Goal: Use online tool/utility: Utilize a website feature to perform a specific function

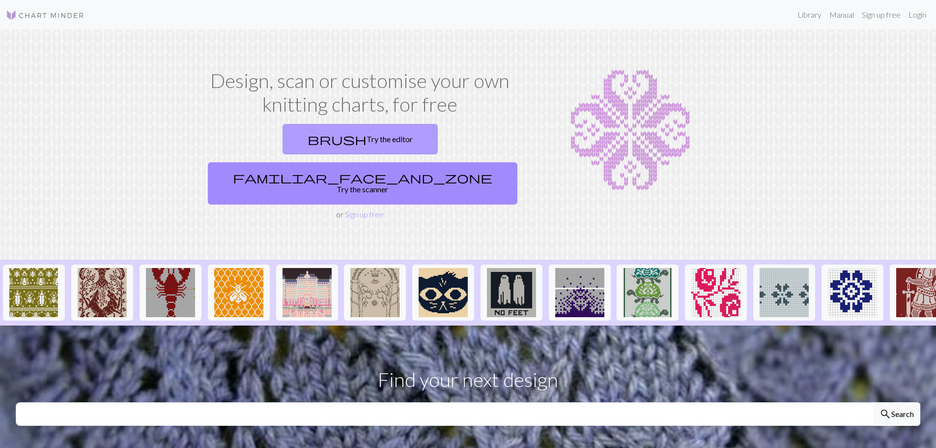
click at [294, 139] on link "brush Try the editor" at bounding box center [359, 139] width 155 height 30
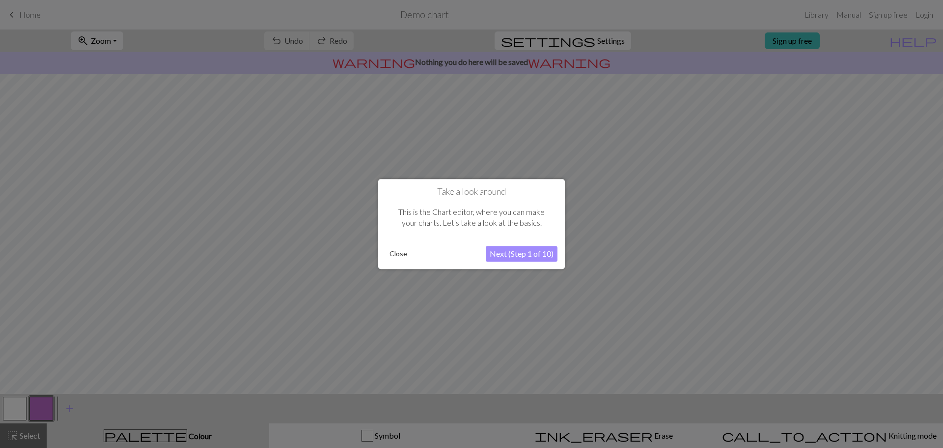
click at [520, 253] on button "Next (Step 1 of 10)" at bounding box center [522, 254] width 72 height 16
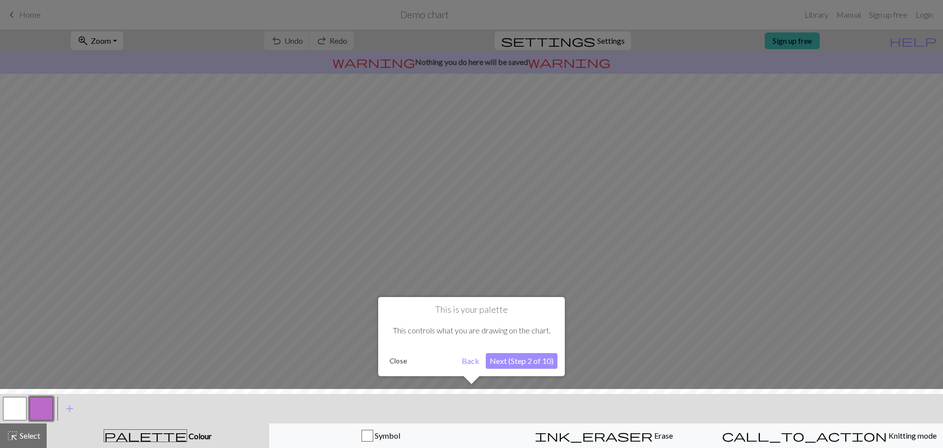
click at [524, 360] on button "Next (Step 2 of 10)" at bounding box center [522, 361] width 72 height 16
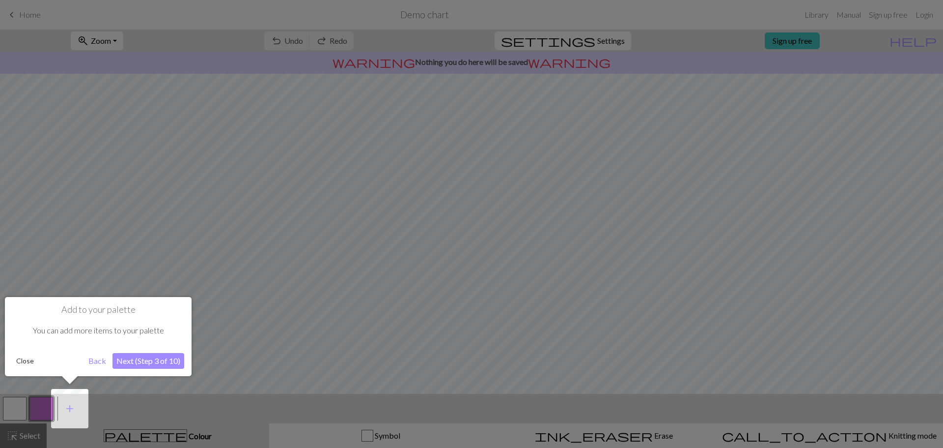
click at [170, 357] on button "Next (Step 3 of 10)" at bounding box center [149, 361] width 72 height 16
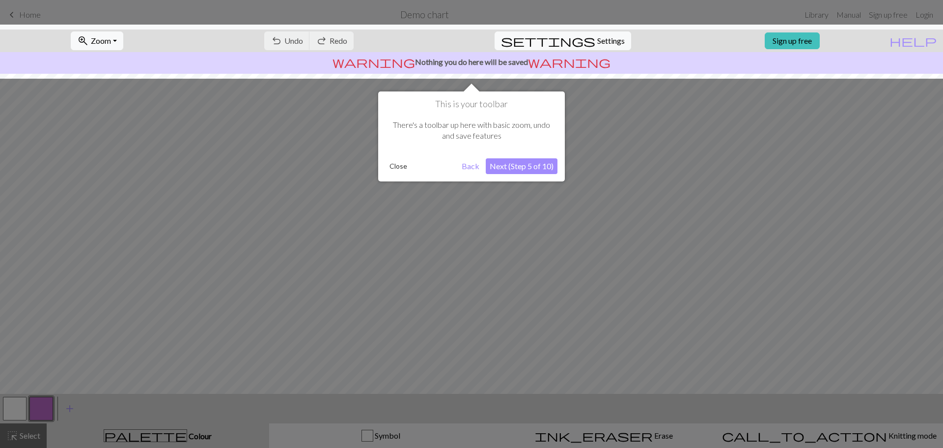
click at [530, 169] on button "Next (Step 5 of 10)" at bounding box center [522, 166] width 72 height 16
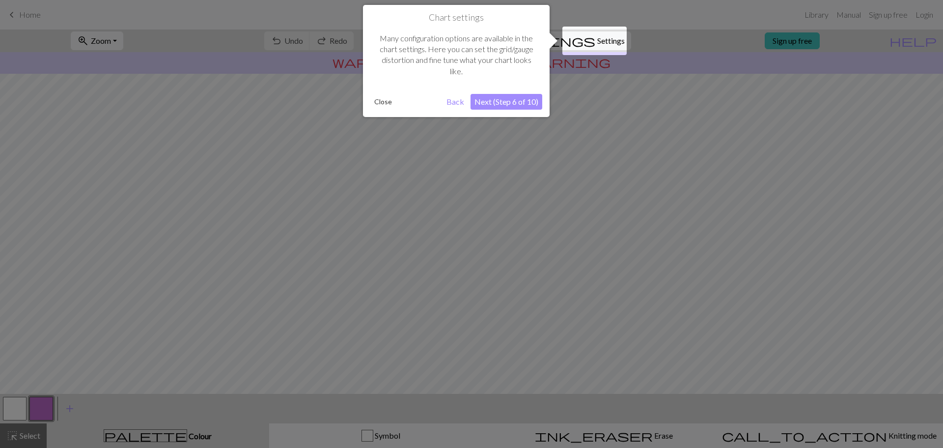
click at [390, 103] on button "Close" at bounding box center [383, 101] width 26 height 15
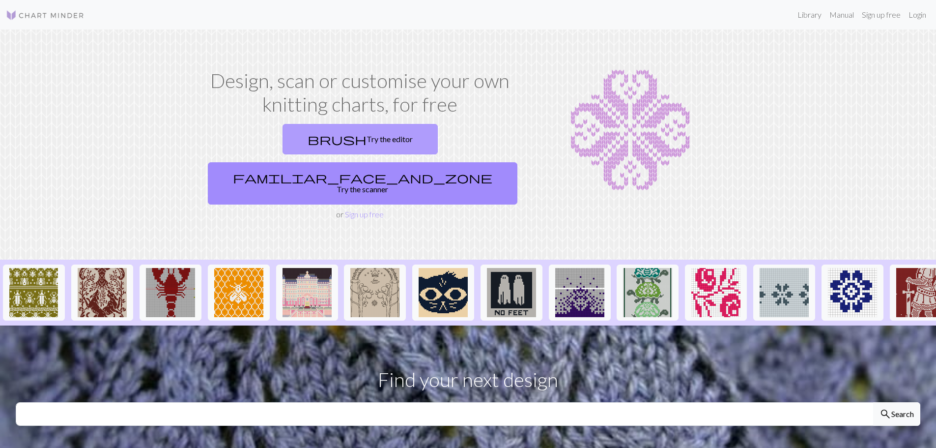
click at [296, 137] on link "brush Try the editor" at bounding box center [359, 139] width 155 height 30
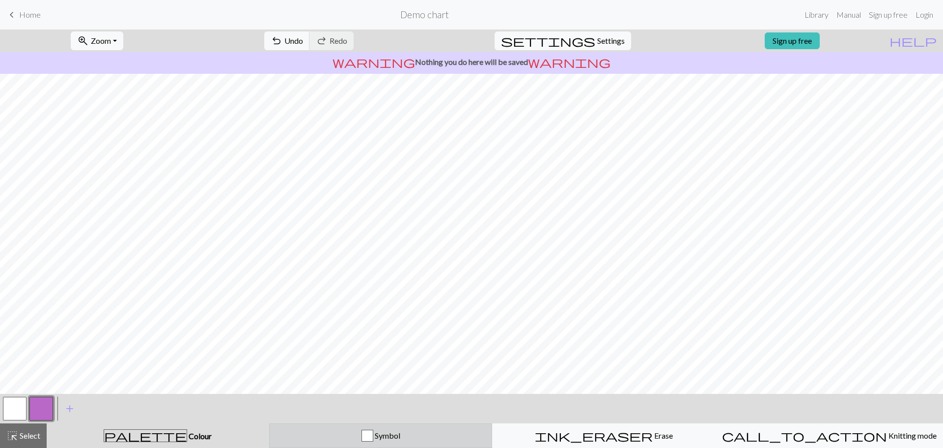
click at [370, 438] on div "button" at bounding box center [368, 435] width 12 height 12
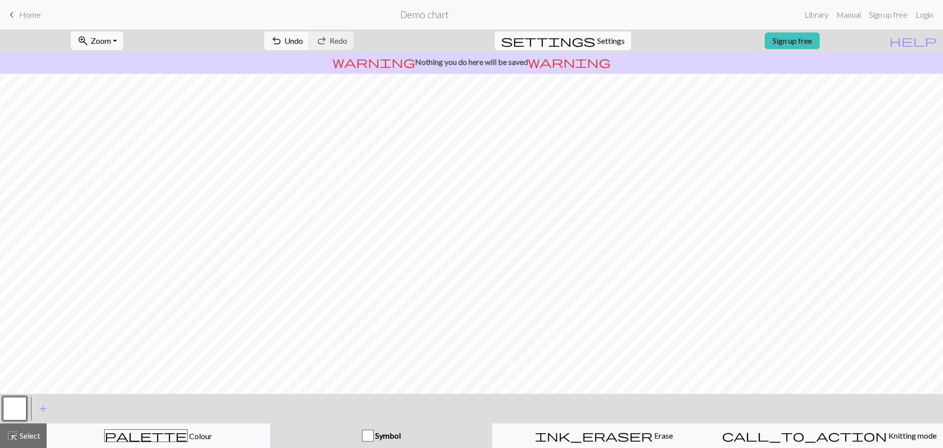
click at [597, 40] on span "Settings" at bounding box center [611, 41] width 28 height 12
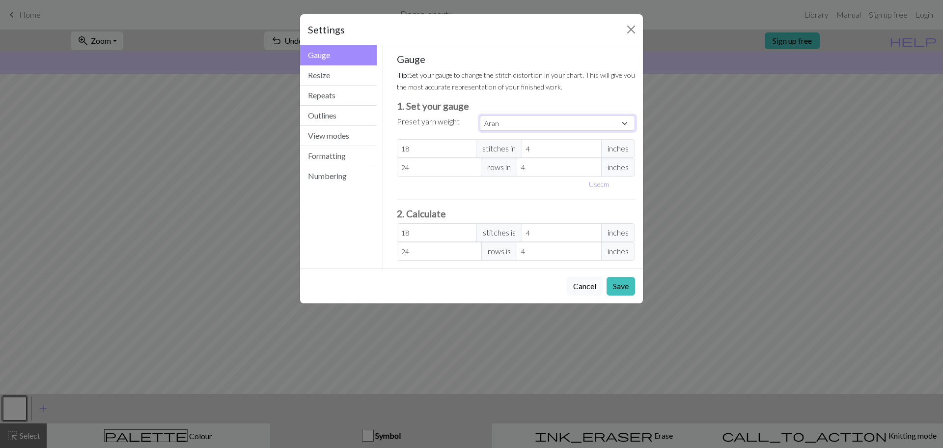
click at [624, 122] on select "Custom Square Lace Light Fingering Fingering Sport Double knit Worsted Aran Bul…" at bounding box center [557, 122] width 155 height 15
select select "lace"
click at [480, 115] on select "Custom Square Lace Light Fingering Fingering Sport Double knit Worsted Aran Bul…" at bounding box center [557, 122] width 155 height 15
type input "32"
type input "40"
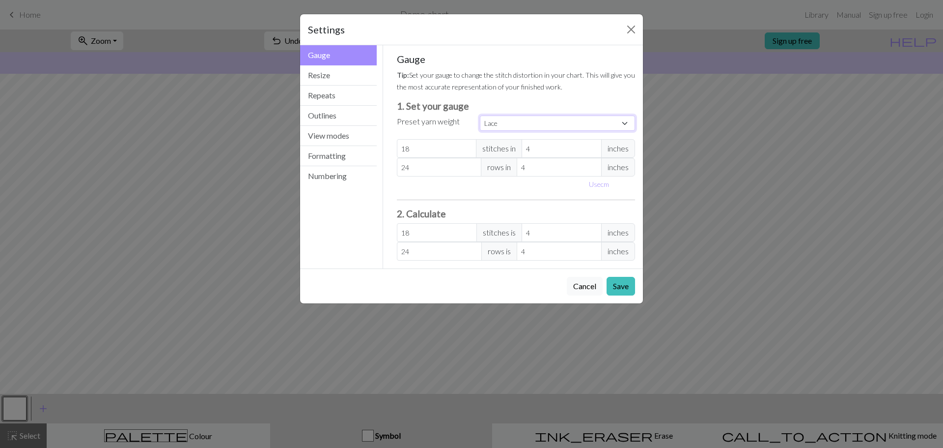
type input "32"
type input "40"
select select "custom"
type input "31"
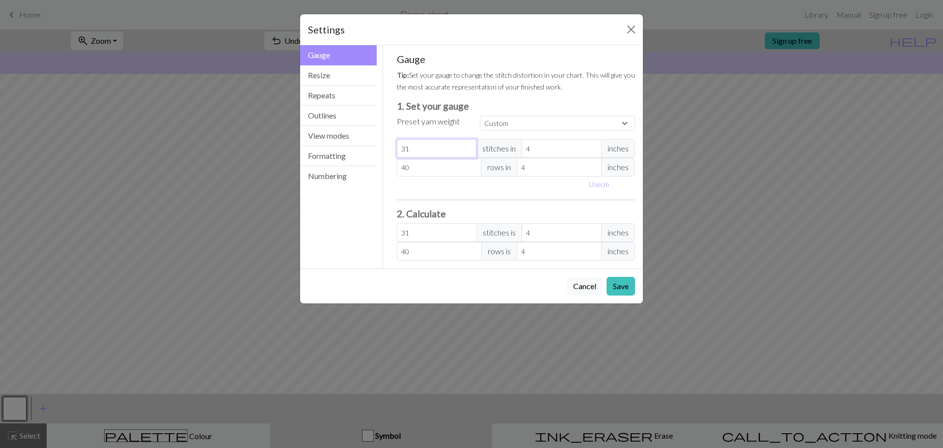
click at [466, 152] on input "31" at bounding box center [437, 148] width 80 height 19
type input "30"
click at [466, 152] on input "30" at bounding box center [437, 148] width 80 height 19
type input "29"
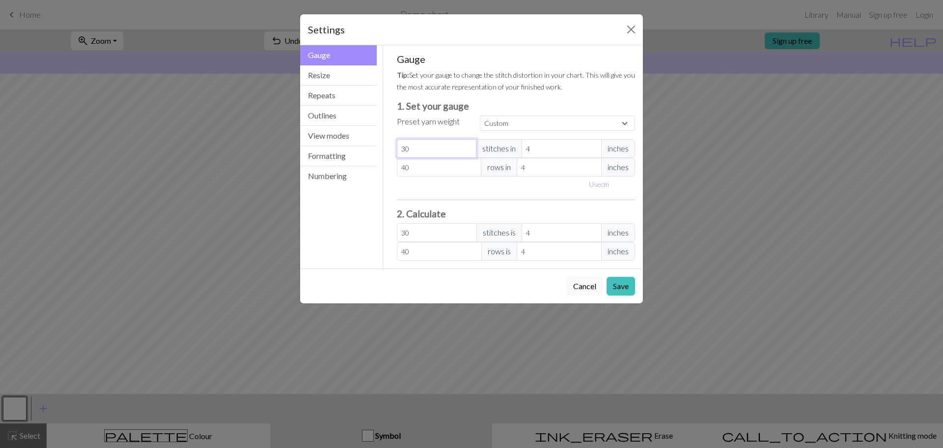
type input "29"
click at [466, 152] on input "29" at bounding box center [437, 148] width 80 height 19
type input "28"
click at [466, 152] on input "28" at bounding box center [437, 148] width 80 height 19
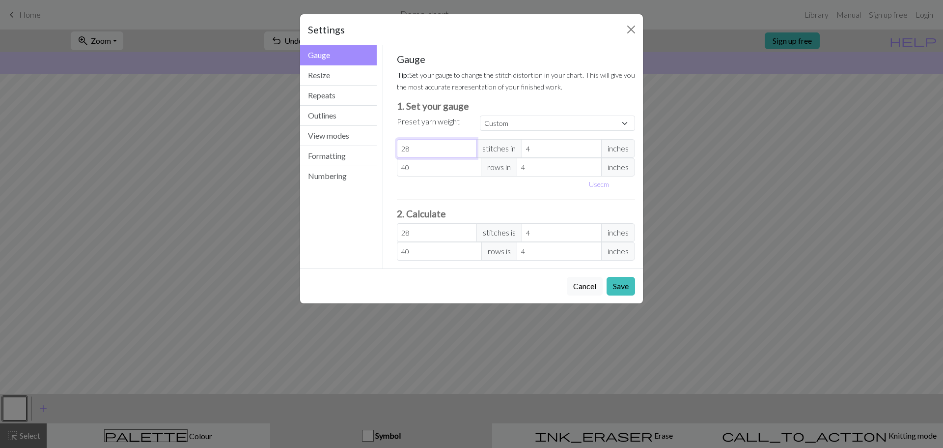
type input "27"
click at [466, 152] on input "27" at bounding box center [437, 148] width 80 height 19
type input "26"
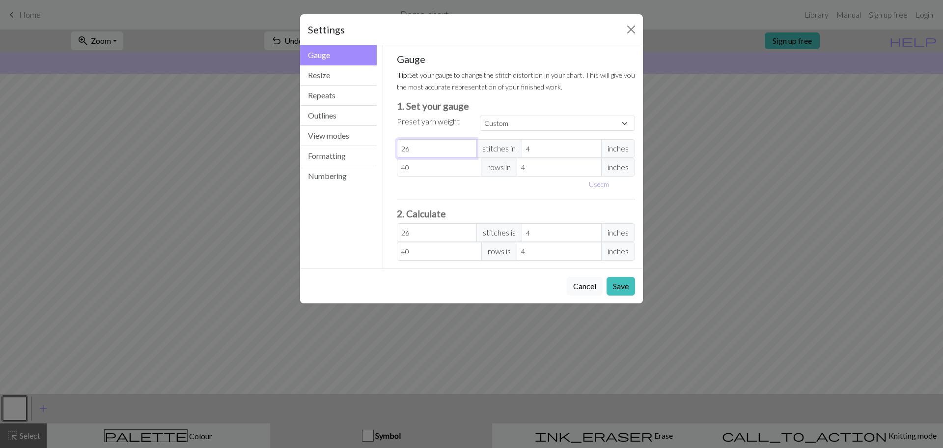
click at [466, 152] on input "26" at bounding box center [437, 148] width 80 height 19
type input "25"
click at [466, 152] on input "25" at bounding box center [437, 148] width 80 height 19
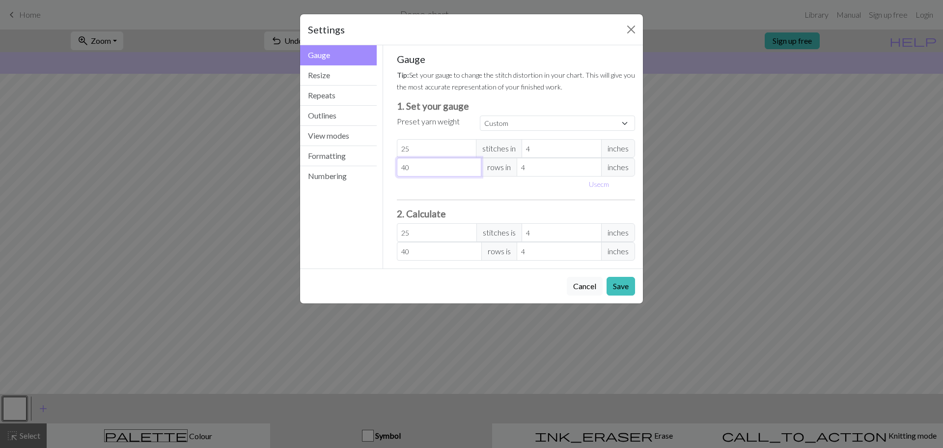
type input "39"
click at [472, 172] on input "39" at bounding box center [439, 167] width 85 height 19
type input "38"
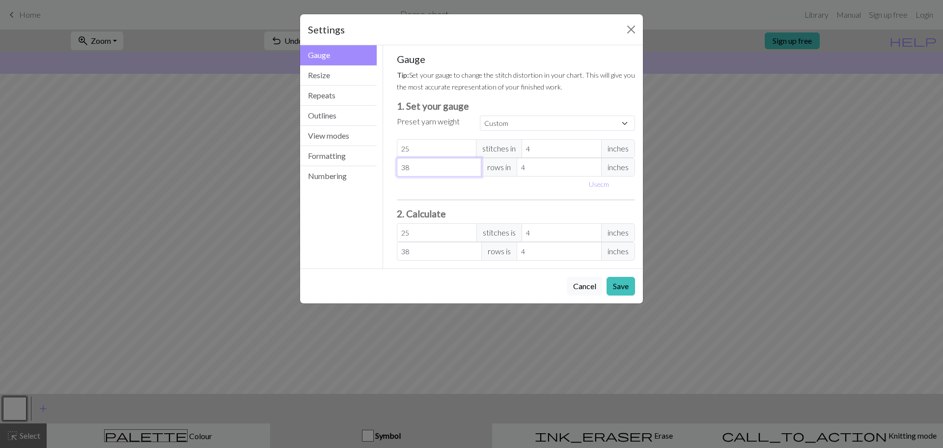
click at [472, 172] on input "38" at bounding box center [439, 167] width 85 height 19
type input "37"
click at [472, 172] on input "37" at bounding box center [439, 167] width 85 height 19
type input "36"
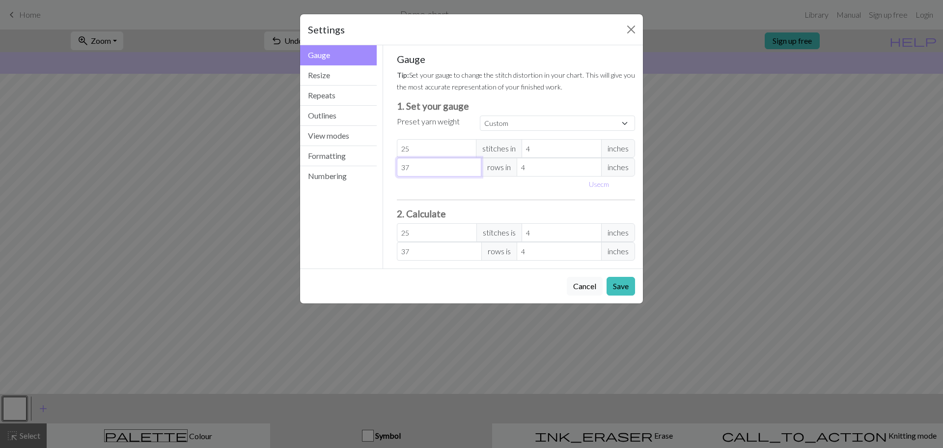
type input "36"
click at [472, 172] on input "36" at bounding box center [439, 167] width 85 height 19
type input "35"
click at [472, 172] on input "35" at bounding box center [439, 167] width 85 height 19
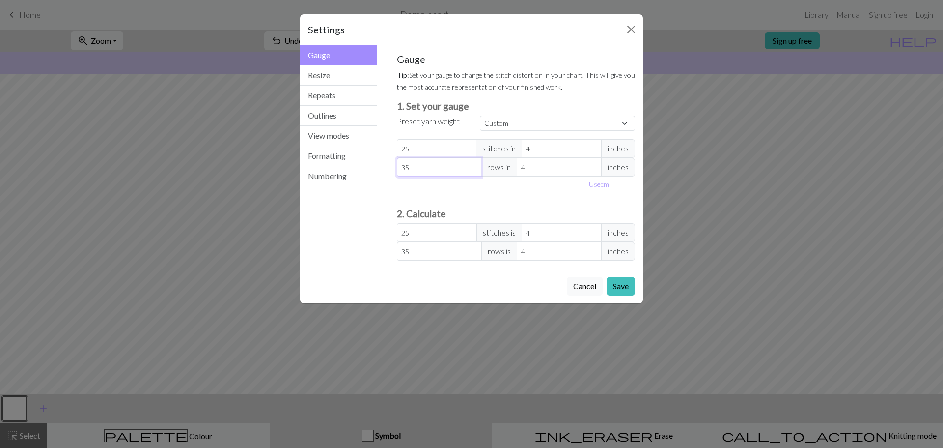
type input "34"
click at [472, 172] on input "34" at bounding box center [439, 167] width 85 height 19
type input "33"
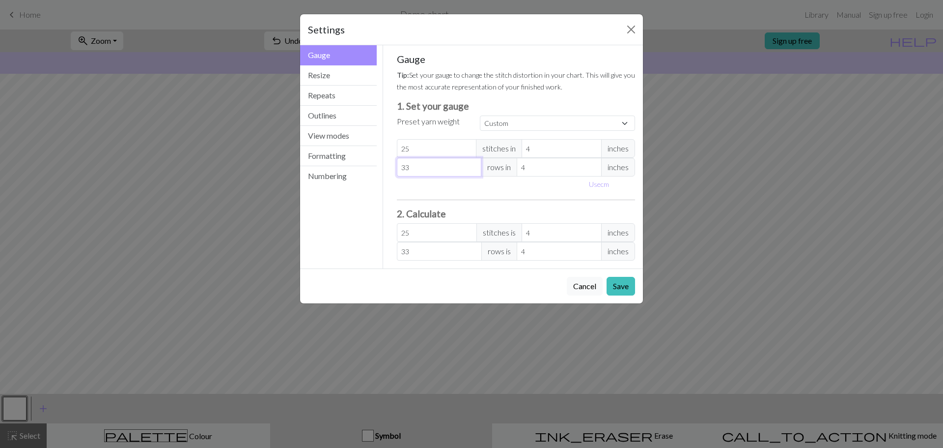
click at [472, 172] on input "33" at bounding box center [439, 167] width 85 height 19
type input "32"
click at [472, 172] on input "32" at bounding box center [439, 167] width 85 height 19
type input "31"
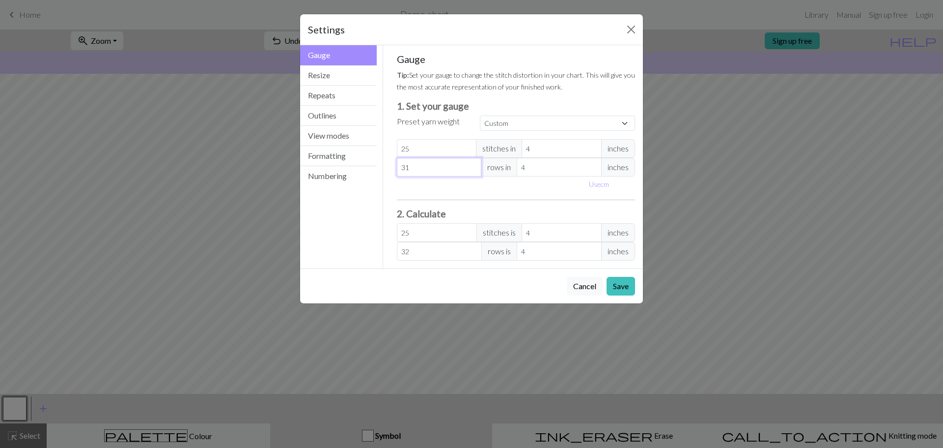
type input "31"
click at [472, 172] on input "31" at bounding box center [439, 167] width 85 height 19
type input "30"
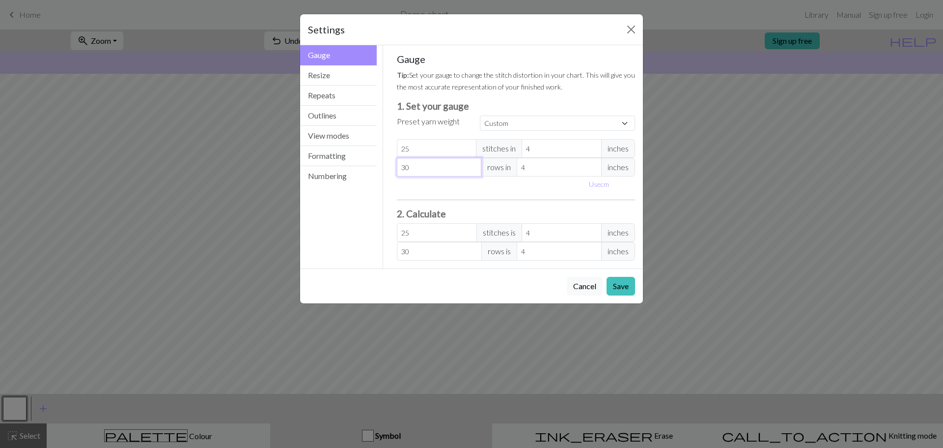
click at [472, 172] on input "30" at bounding box center [439, 167] width 85 height 19
click at [616, 283] on button "Save" at bounding box center [621, 286] width 28 height 19
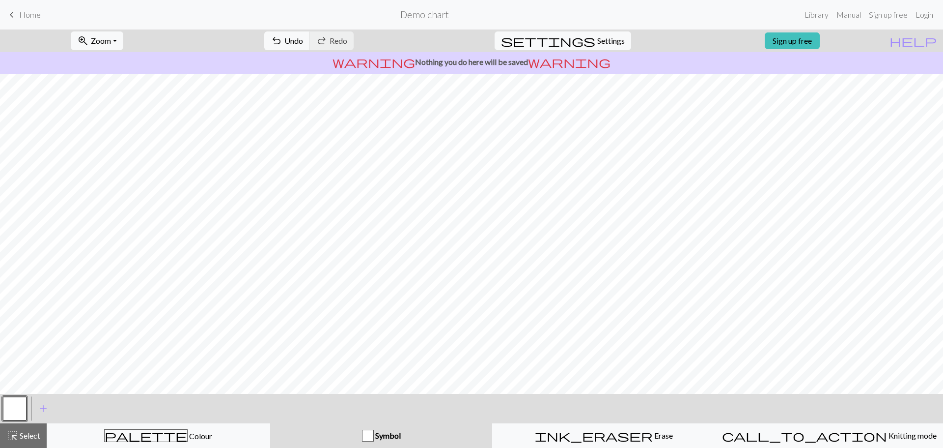
click at [390, 436] on span "Symbol" at bounding box center [387, 434] width 27 height 9
click at [390, 435] on span "Symbol" at bounding box center [387, 434] width 27 height 9
click at [112, 408] on div "< > add Add a symbol" at bounding box center [471, 408] width 943 height 29
click at [40, 406] on span "add" at bounding box center [43, 408] width 12 height 14
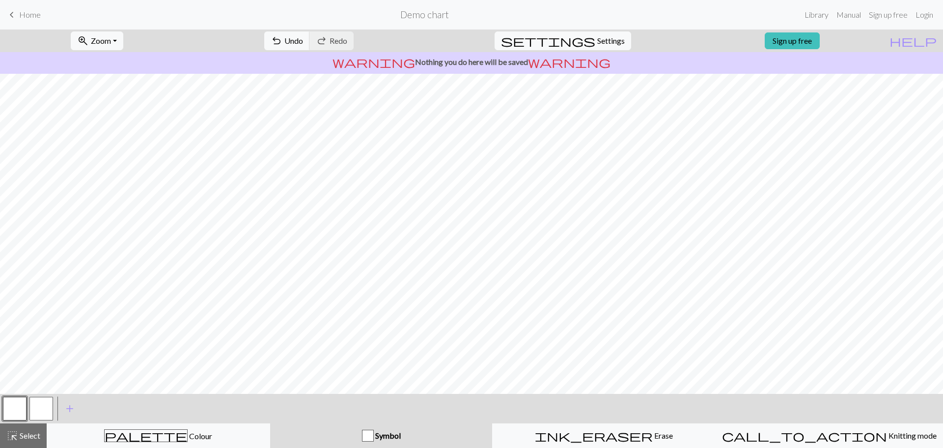
click at [18, 401] on button "button" at bounding box center [15, 408] width 24 height 24
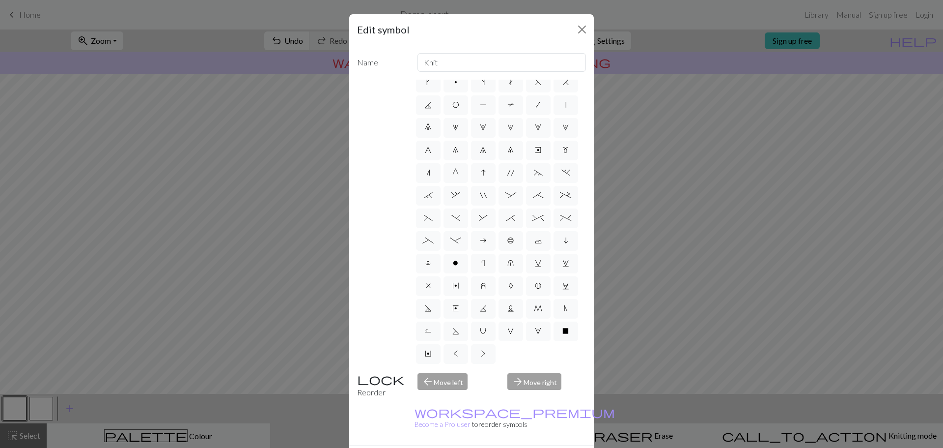
scroll to position [27, 0]
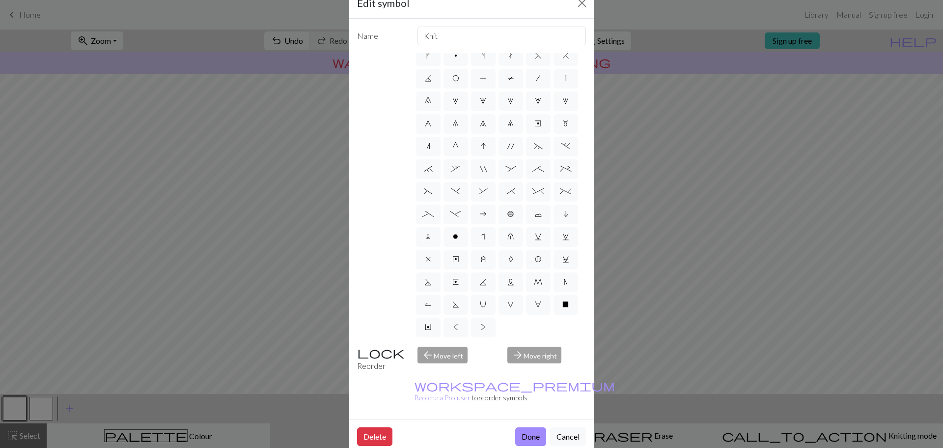
click at [527, 354] on div "arrow_forward Move right" at bounding box center [547, 358] width 90 height 25
click at [526, 354] on div "arrow_forward Move right" at bounding box center [547, 358] width 90 height 25
click at [425, 354] on div "arrow_back Move left" at bounding box center [457, 358] width 90 height 25
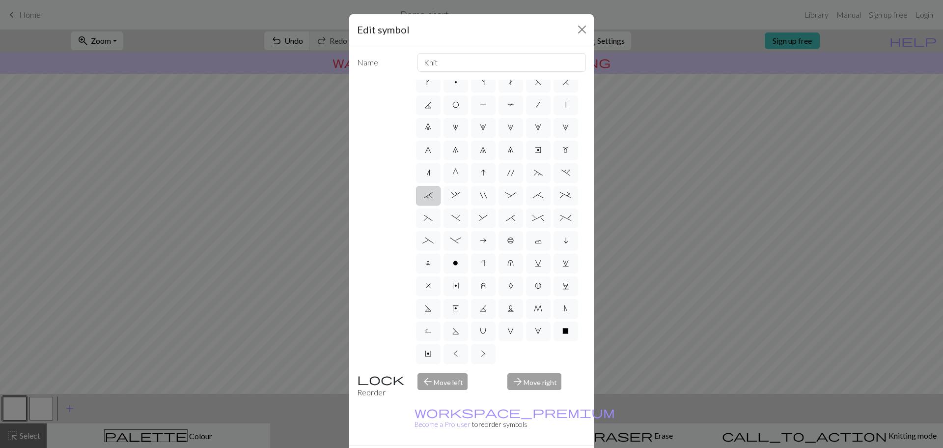
scroll to position [0, 0]
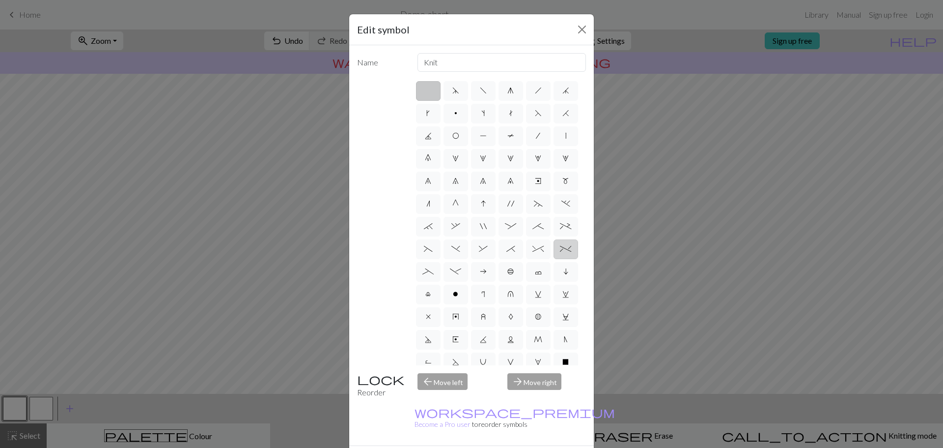
click at [560, 253] on span "%" at bounding box center [565, 249] width 11 height 8
click at [560, 249] on input "%" at bounding box center [563, 246] width 6 height 6
radio input "true"
type input "2 stitch left twist cable"
click at [560, 253] on span "%" at bounding box center [565, 249] width 11 height 8
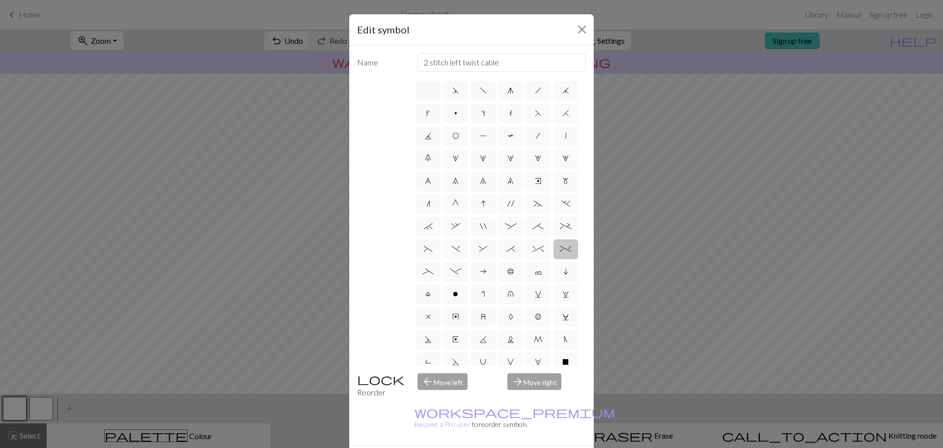
click at [560, 249] on input "%" at bounding box center [563, 246] width 6 height 6
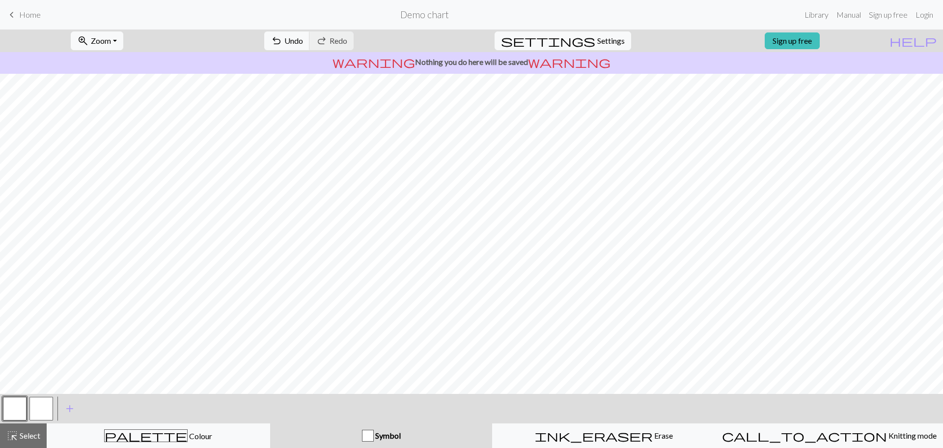
click at [17, 407] on button "button" at bounding box center [15, 408] width 24 height 24
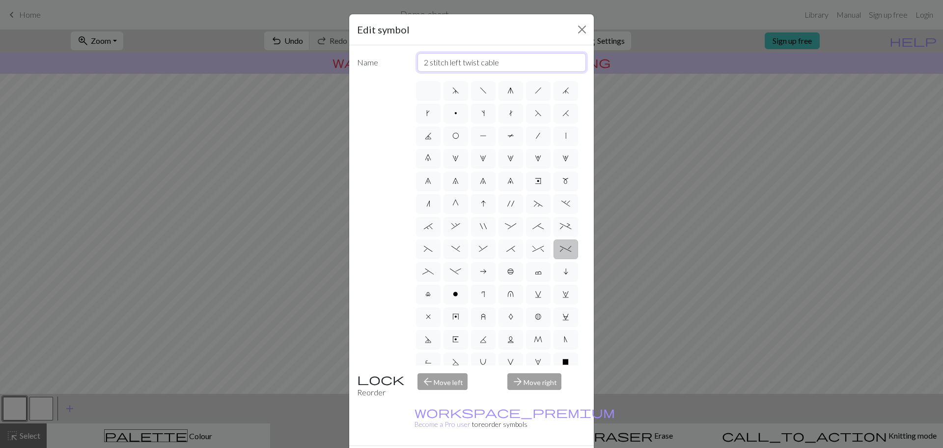
click at [424, 60] on input "2 stitch left twist cable" at bounding box center [502, 62] width 169 height 19
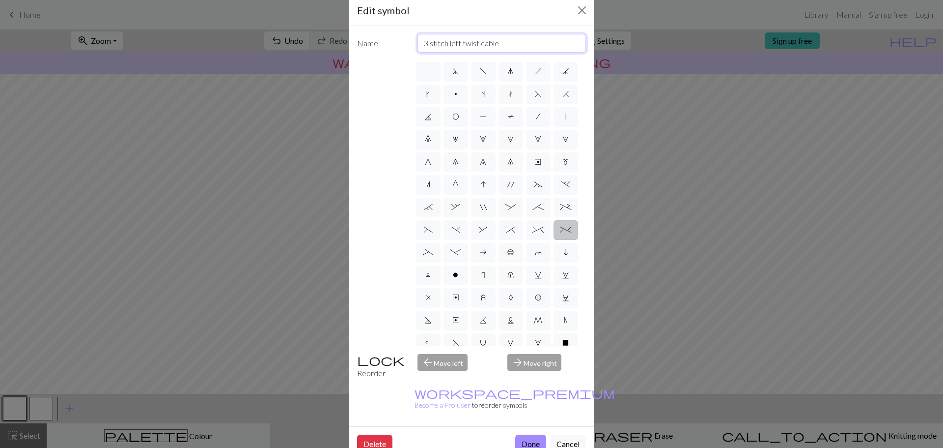
scroll to position [27, 0]
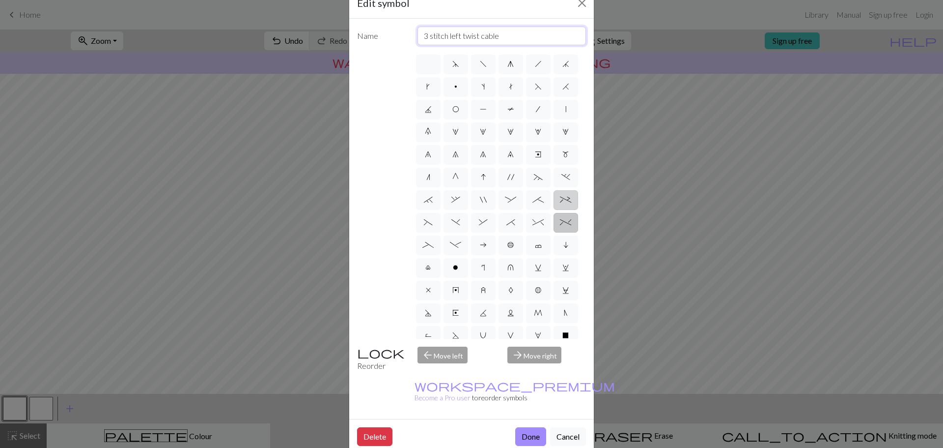
type input "3 stitch left twist cable"
click at [560, 203] on span "+" at bounding box center [565, 200] width 11 height 8
click at [560, 200] on input "+" at bounding box center [563, 197] width 6 height 6
radio input "true"
type input "2 stitch left purl twist cable"
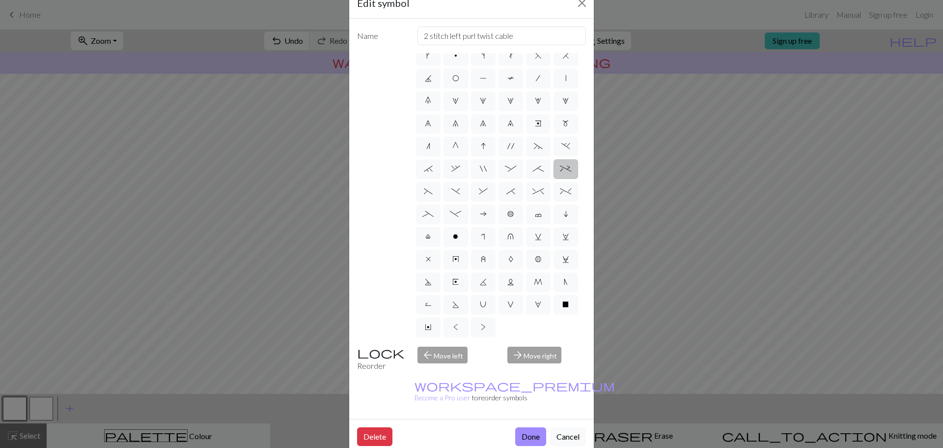
scroll to position [99, 0]
click at [531, 354] on div "arrow_forward Move right" at bounding box center [547, 358] width 90 height 25
click at [762, 241] on div "Edit symbol Name 2 stitch left purl twist cable d f g h j k p s t F H J O P T /…" at bounding box center [471, 224] width 943 height 448
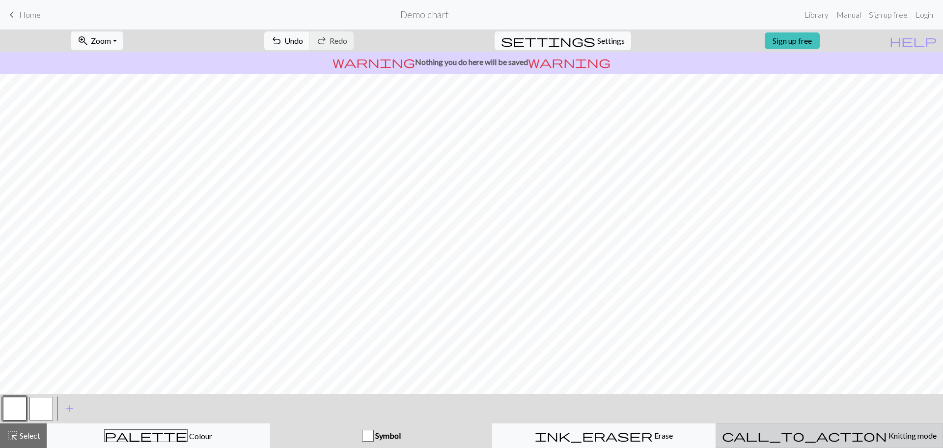
click at [887, 434] on span "Knitting mode" at bounding box center [912, 434] width 50 height 9
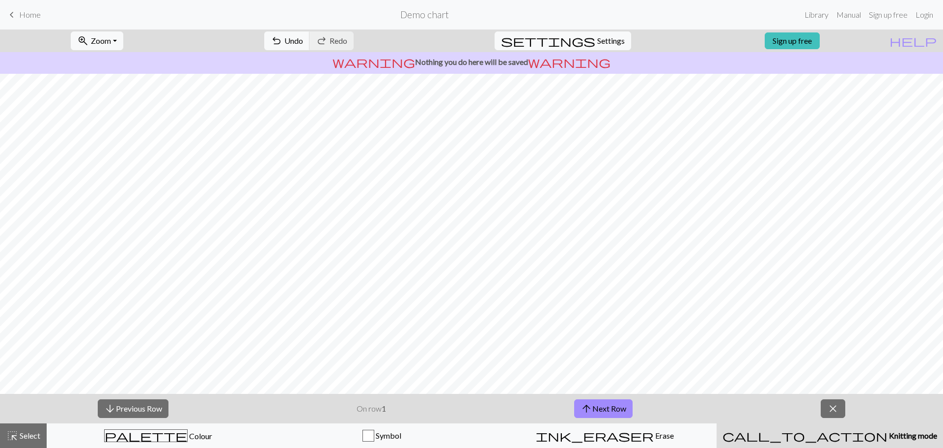
click at [888, 436] on span "Knitting mode" at bounding box center [913, 434] width 50 height 9
click at [835, 408] on span "close" at bounding box center [833, 408] width 12 height 14
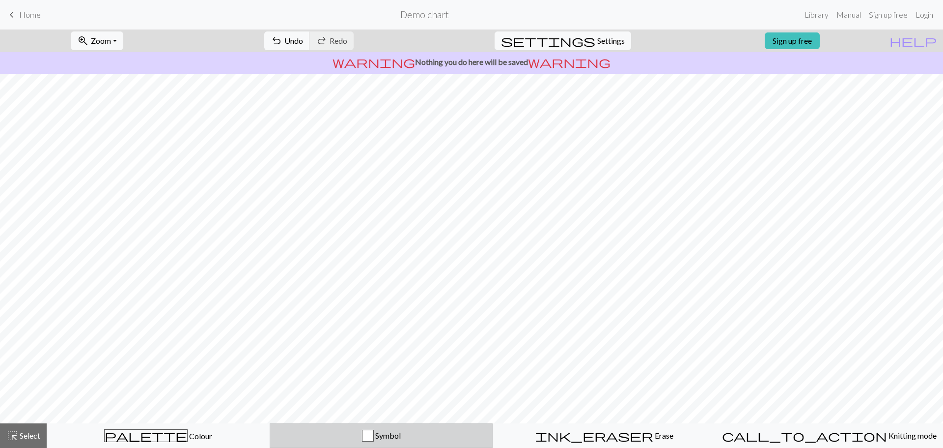
click at [389, 437] on span "Symbol" at bounding box center [387, 434] width 27 height 9
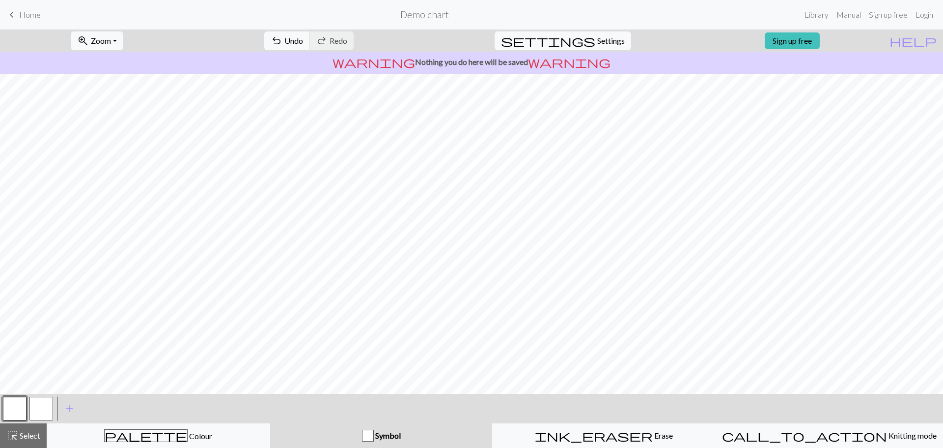
click at [391, 434] on span "Symbol" at bounding box center [387, 434] width 27 height 9
click at [392, 434] on span "Symbol" at bounding box center [387, 434] width 27 height 9
click at [46, 401] on button "button" at bounding box center [41, 408] width 24 height 24
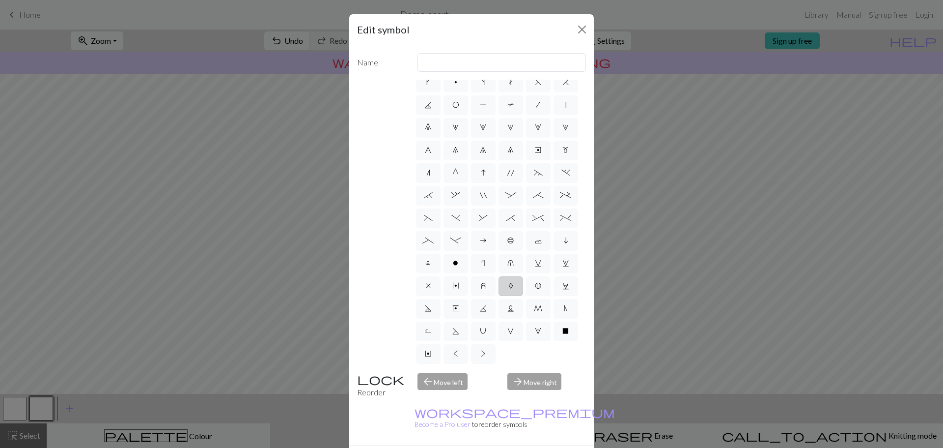
scroll to position [0, 0]
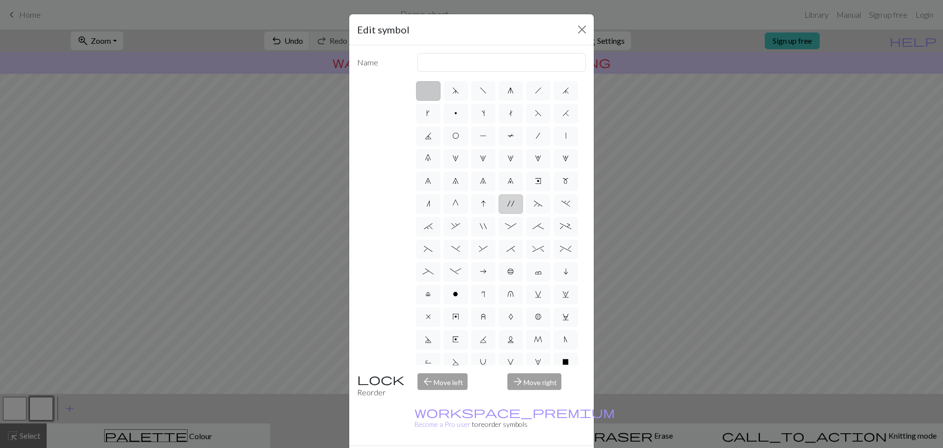
click at [508, 207] on span "'" at bounding box center [511, 203] width 7 height 8
click at [508, 204] on input "'" at bounding box center [511, 201] width 6 height 6
radio input "true"
type input "cable extra"
click at [508, 207] on span "'" at bounding box center [511, 203] width 7 height 8
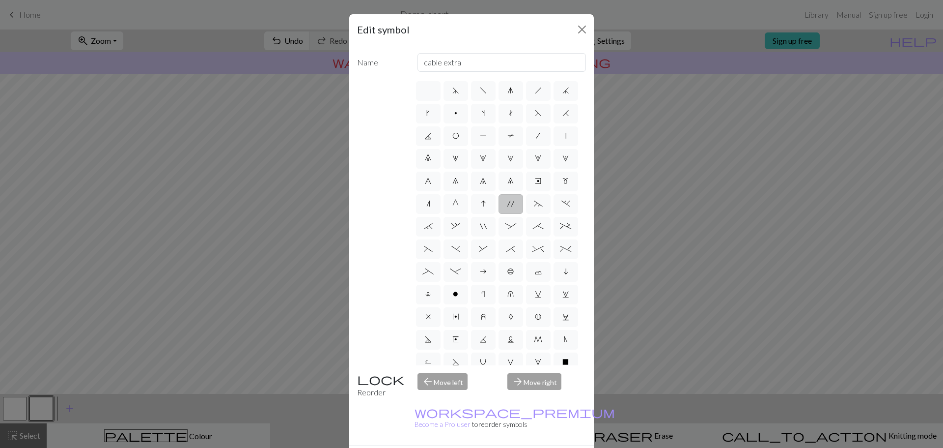
click at [508, 204] on input "'" at bounding box center [511, 201] width 6 height 6
click at [487, 230] on span """ at bounding box center [483, 226] width 7 height 8
click at [486, 226] on input """ at bounding box center [483, 223] width 6 height 6
radio input "true"
click at [460, 230] on span "," at bounding box center [456, 226] width 9 height 8
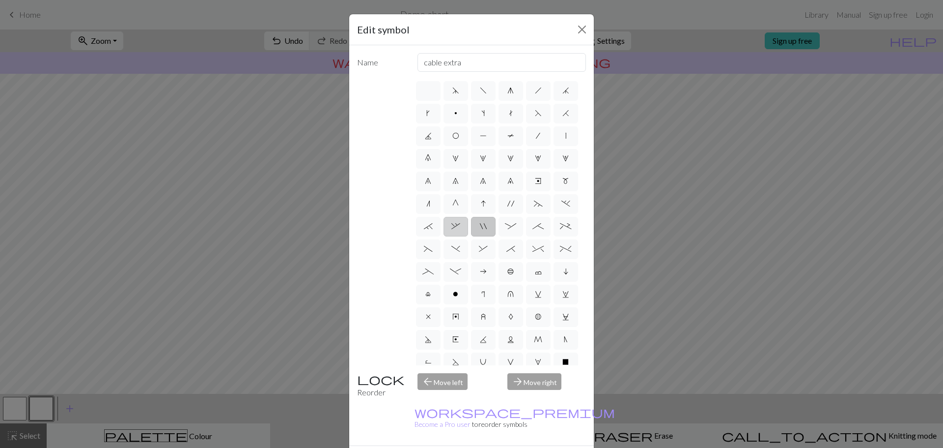
click at [458, 226] on input "," at bounding box center [455, 223] width 6 height 6
radio input "true"
type input "3+ stitch right twist"
click at [533, 253] on span "^" at bounding box center [538, 249] width 11 height 8
click at [533, 249] on input "^" at bounding box center [536, 246] width 6 height 6
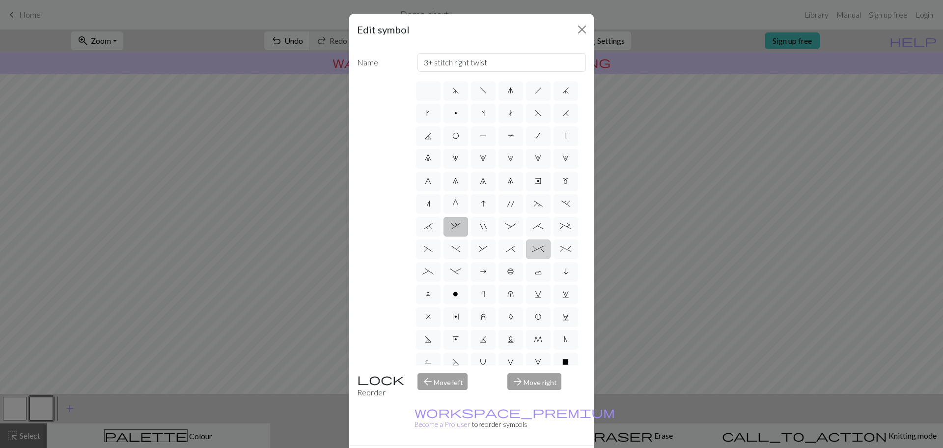
radio input "true"
type input "2 stitch right twist cable"
click at [560, 253] on span "%" at bounding box center [565, 249] width 11 height 8
click at [560, 249] on input "%" at bounding box center [563, 246] width 6 height 6
radio input "true"
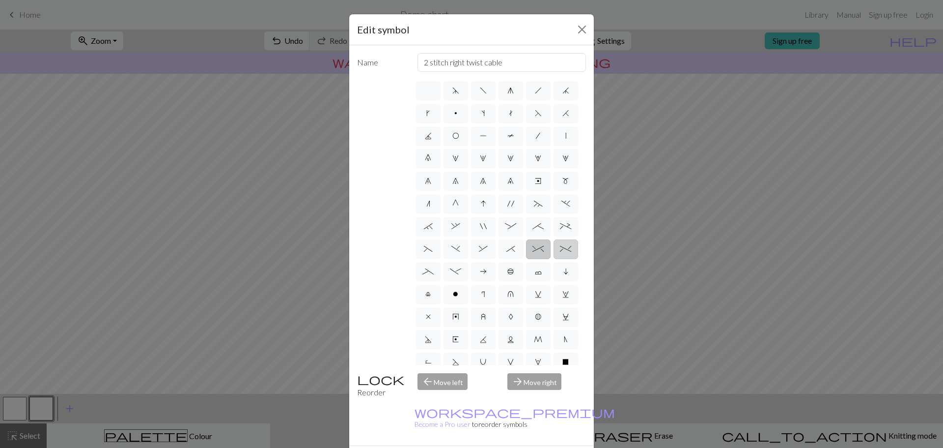
type input "2 stitch left twist cable"
click at [508, 275] on span "b" at bounding box center [511, 271] width 7 height 8
click at [508, 272] on input "b" at bounding box center [511, 268] width 6 height 6
radio input "true"
type input "Peppercorn"
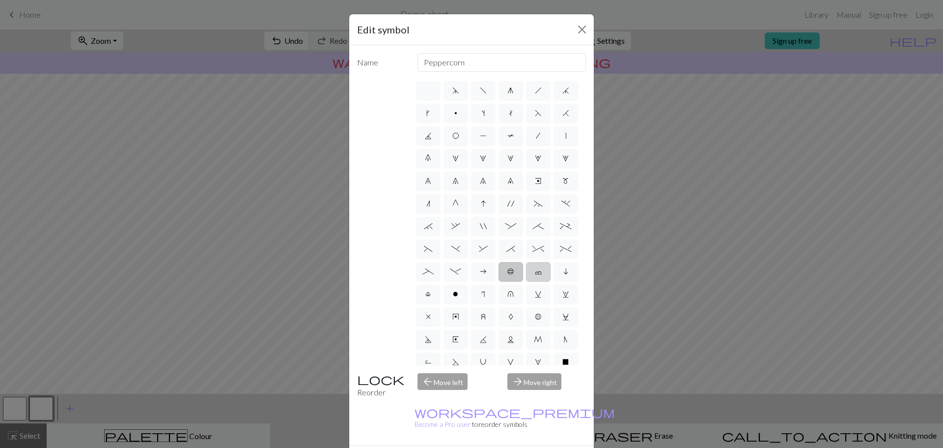
click at [535, 275] on span "c" at bounding box center [538, 271] width 7 height 8
click at [535, 272] on input "c" at bounding box center [538, 268] width 6 height 6
radio input "true"
type input "Bind off"
click at [431, 298] on span "l" at bounding box center [427, 294] width 5 height 8
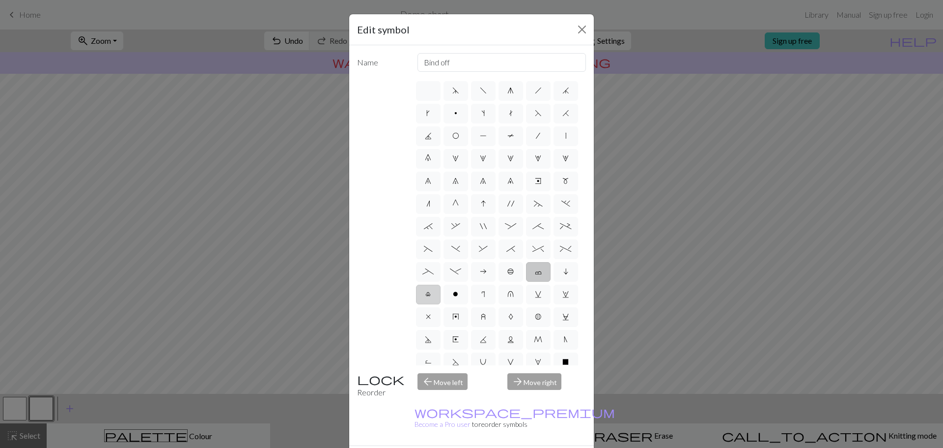
click at [432, 294] on input "l" at bounding box center [428, 291] width 6 height 6
radio input "true"
type input "Twisted stitch"
click at [516, 230] on span ":" at bounding box center [510, 226] width 11 height 8
click at [511, 226] on input ":" at bounding box center [508, 223] width 6 height 6
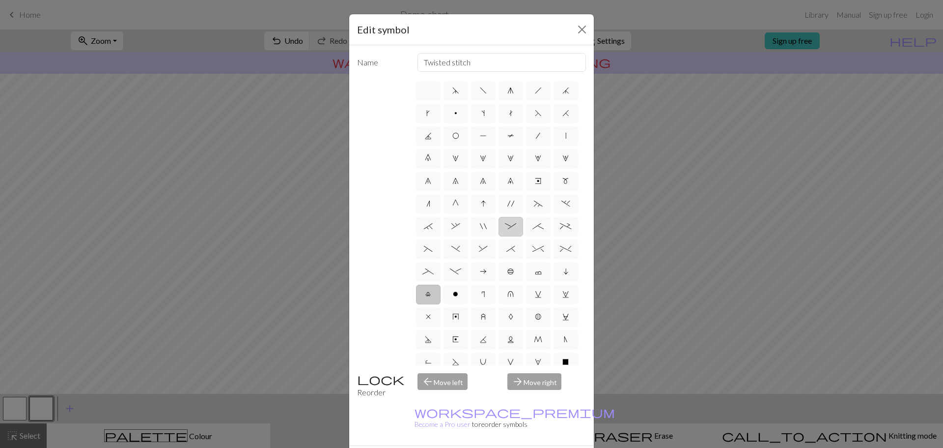
radio input "true"
type input "left part of 4+ stitch cable wyib"
click at [461, 275] on span "-" at bounding box center [455, 271] width 11 height 8
click at [456, 272] on input "-" at bounding box center [453, 268] width 6 height 6
radio input "true"
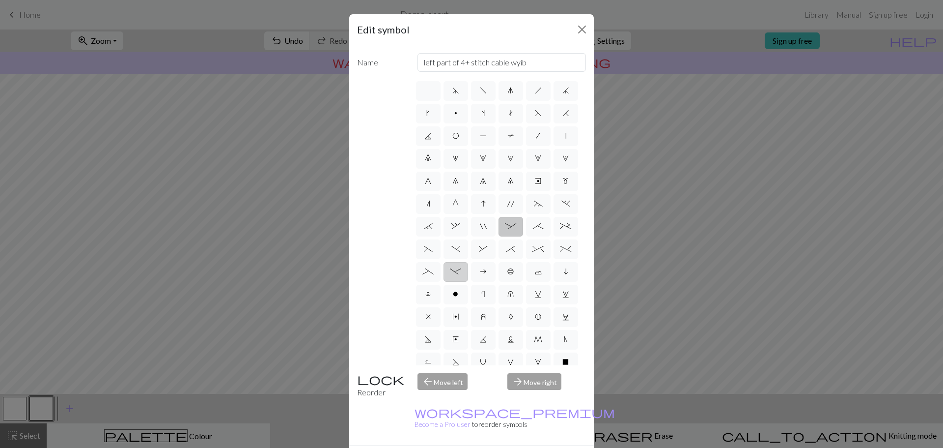
type input "Right part of left 4+ cable"
click at [533, 253] on span "^" at bounding box center [538, 249] width 11 height 8
click at [533, 249] on input "^" at bounding box center [536, 246] width 6 height 6
radio input "true"
type input "2 stitch right twist cable"
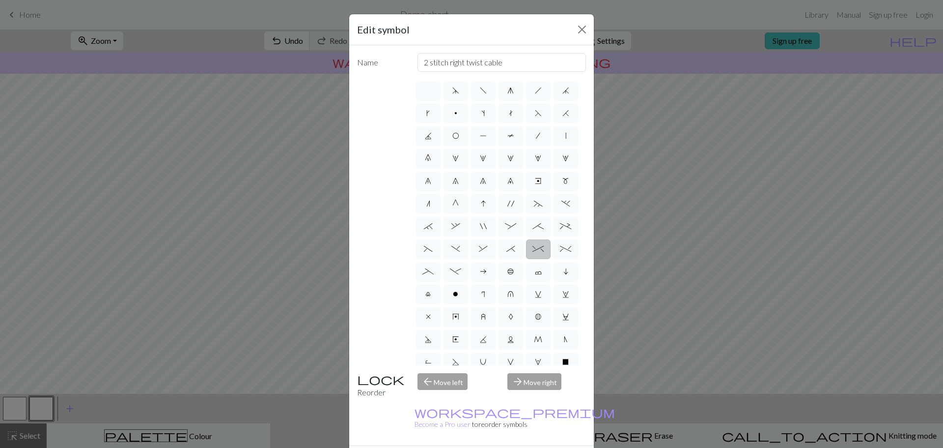
click at [533, 253] on span "^" at bounding box center [538, 249] width 11 height 8
click at [533, 249] on input "^" at bounding box center [536, 246] width 6 height 6
click at [580, 23] on button "Close" at bounding box center [582, 30] width 16 height 16
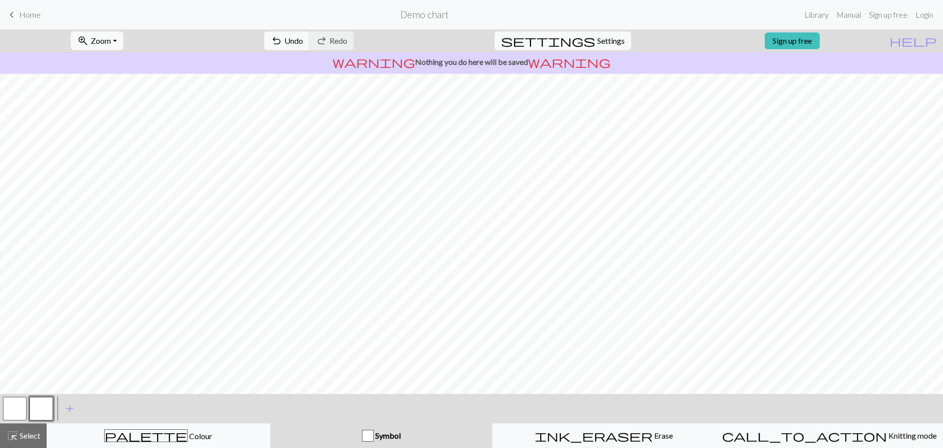
click at [36, 409] on button "button" at bounding box center [41, 408] width 24 height 24
click at [36, 409] on div "Edit symbol Name 2 stitch right twist cable d f g h j k p s t F H J O P T / | 0…" at bounding box center [471, 224] width 943 height 448
click at [38, 407] on button "button" at bounding box center [41, 408] width 24 height 24
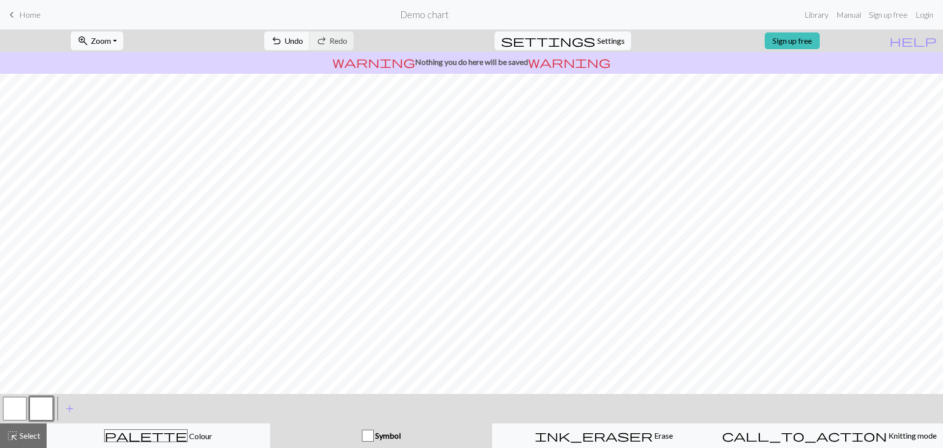
click at [40, 406] on button "button" at bounding box center [41, 408] width 24 height 24
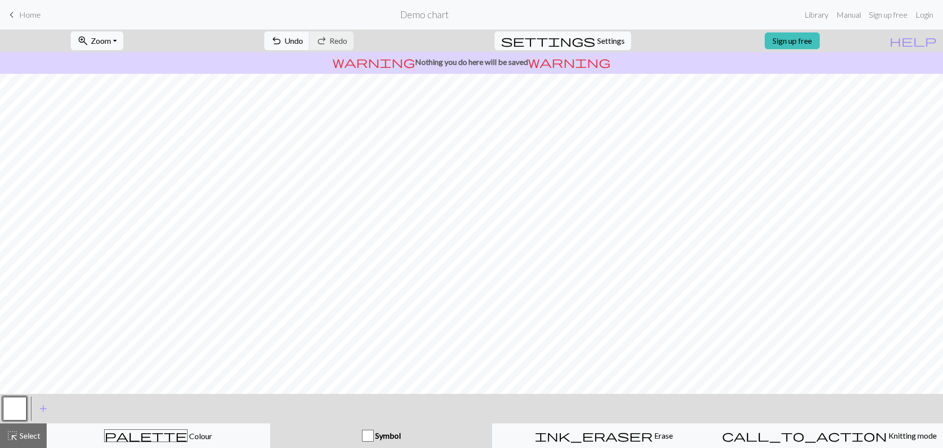
click at [16, 410] on button "button" at bounding box center [15, 408] width 24 height 24
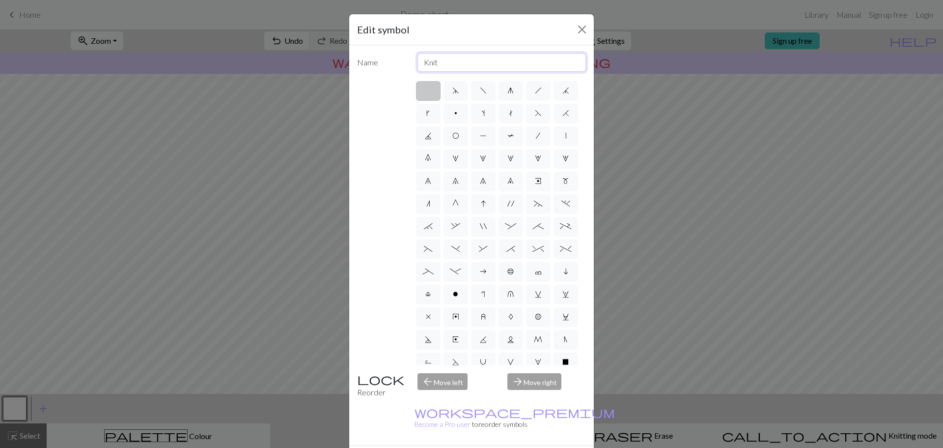
click at [438, 61] on input "Knit" at bounding box center [502, 62] width 169 height 19
type input "K"
type input "3 stitch left twist cable"
click at [533, 253] on span "^" at bounding box center [538, 249] width 11 height 8
click at [533, 249] on input "^" at bounding box center [536, 246] width 6 height 6
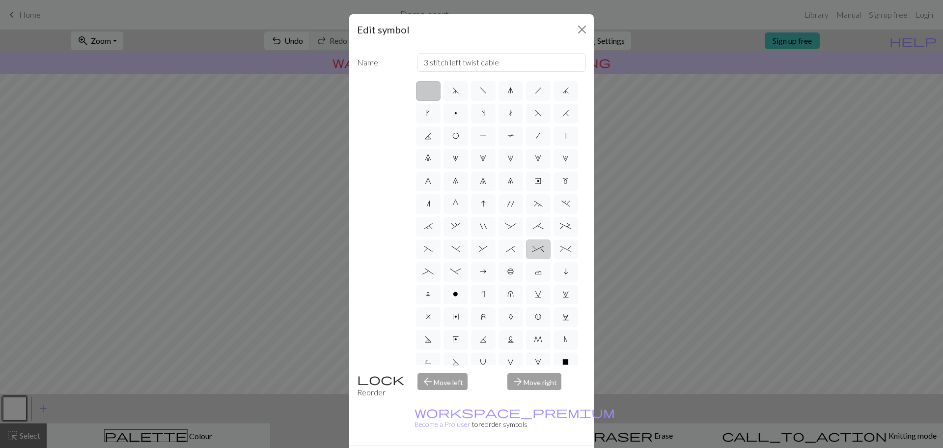
radio input "true"
type input "2 stitch right twist cable"
click at [508, 207] on span "'" at bounding box center [511, 203] width 7 height 8
click at [508, 204] on input "'" at bounding box center [511, 201] width 6 height 6
radio input "true"
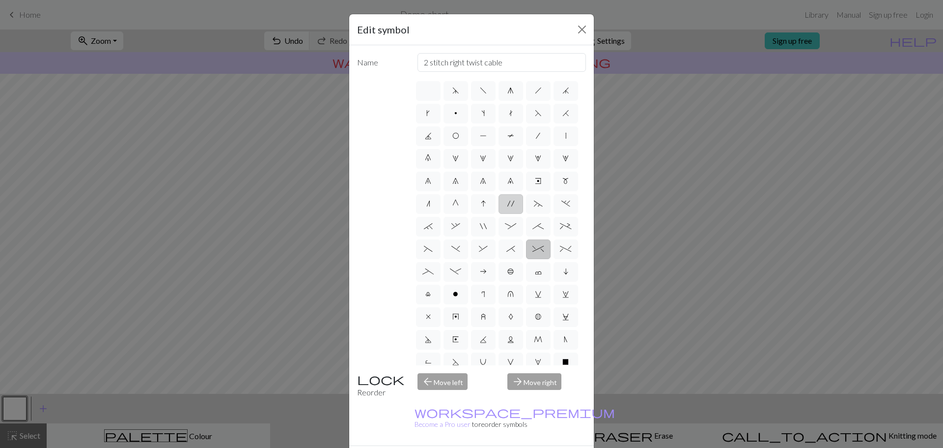
type input "cable extra"
click at [534, 207] on span "~" at bounding box center [538, 203] width 9 height 8
click at [534, 204] on input "~" at bounding box center [537, 201] width 6 height 6
radio input "true"
type input "3+ stitch left twist"
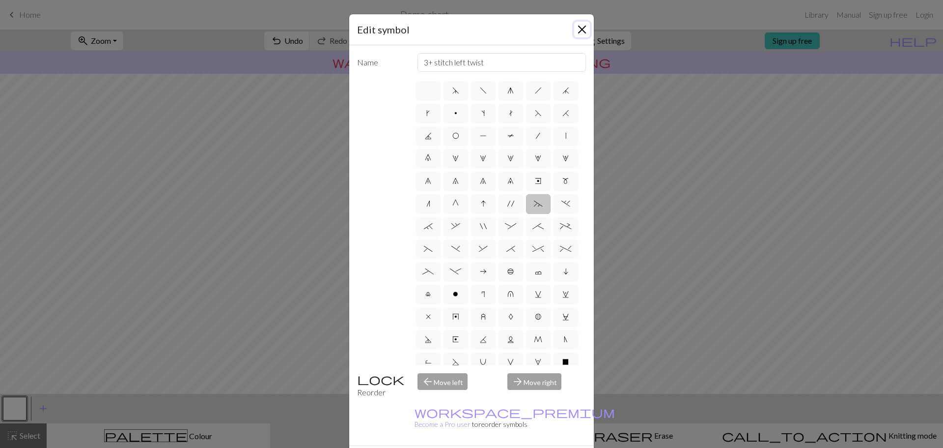
click at [577, 28] on button "Close" at bounding box center [582, 30] width 16 height 16
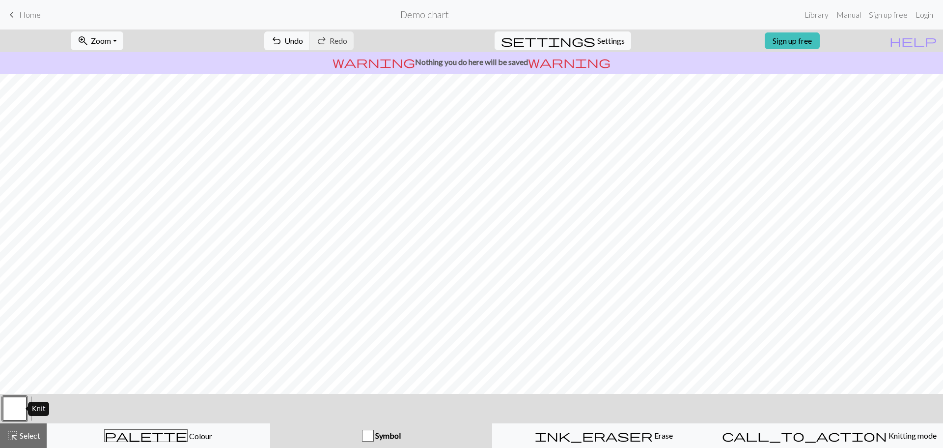
click at [16, 406] on button "button" at bounding box center [15, 408] width 24 height 24
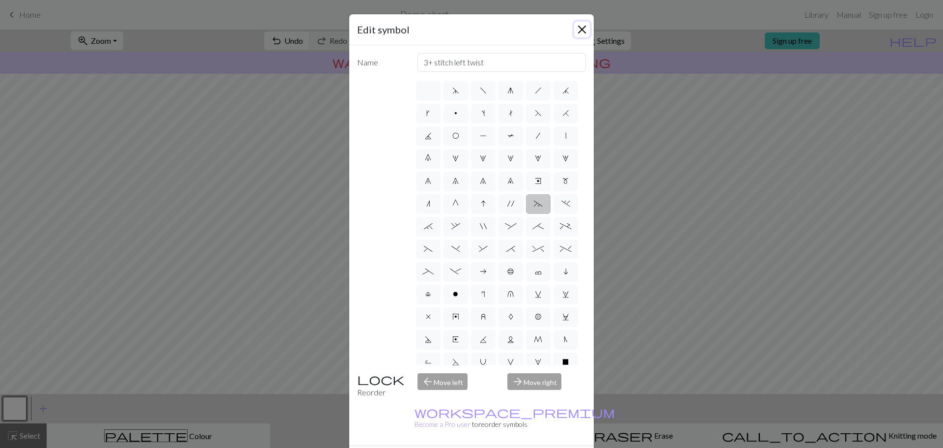
click at [578, 29] on button "Close" at bounding box center [582, 30] width 16 height 16
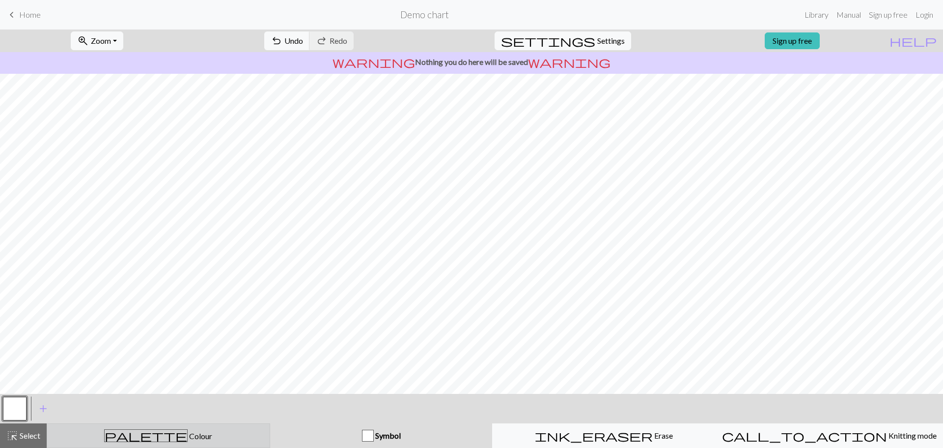
click at [188, 435] on span "Colour" at bounding box center [200, 435] width 25 height 9
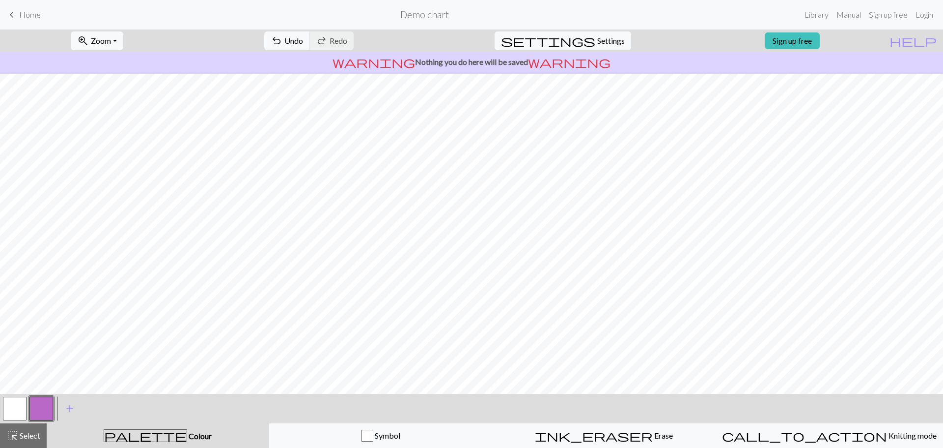
click at [37, 399] on button "button" at bounding box center [41, 408] width 24 height 24
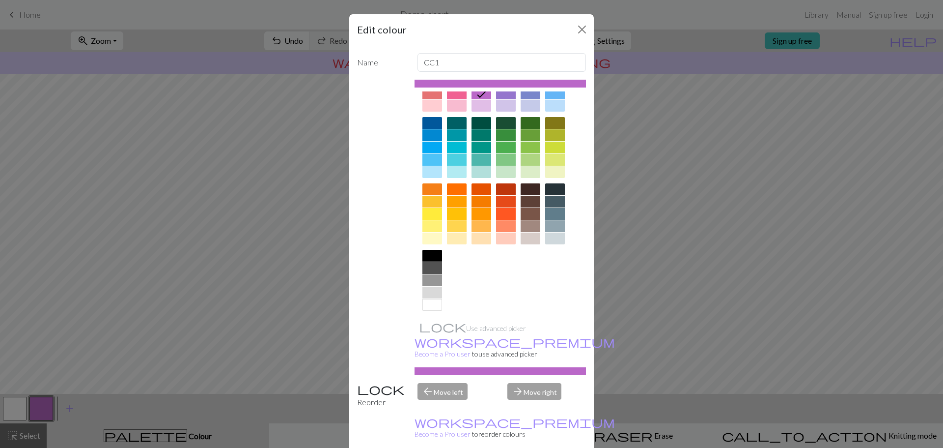
scroll to position [53, 0]
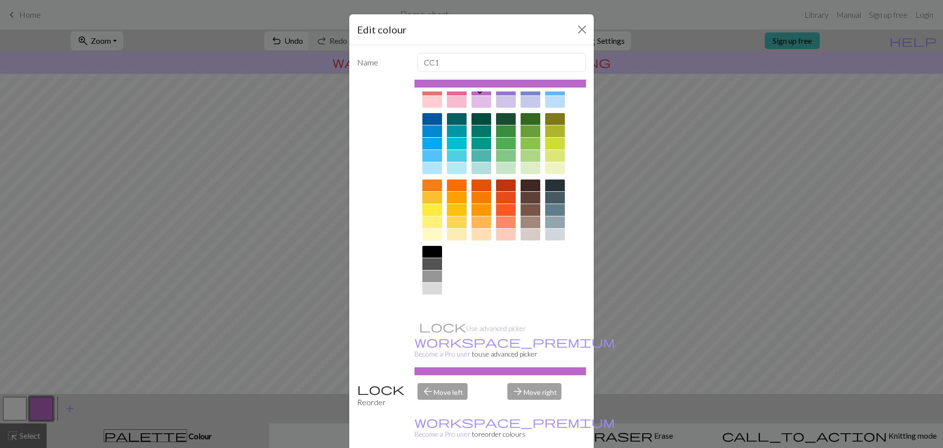
click at [429, 303] on div at bounding box center [433, 301] width 20 height 12
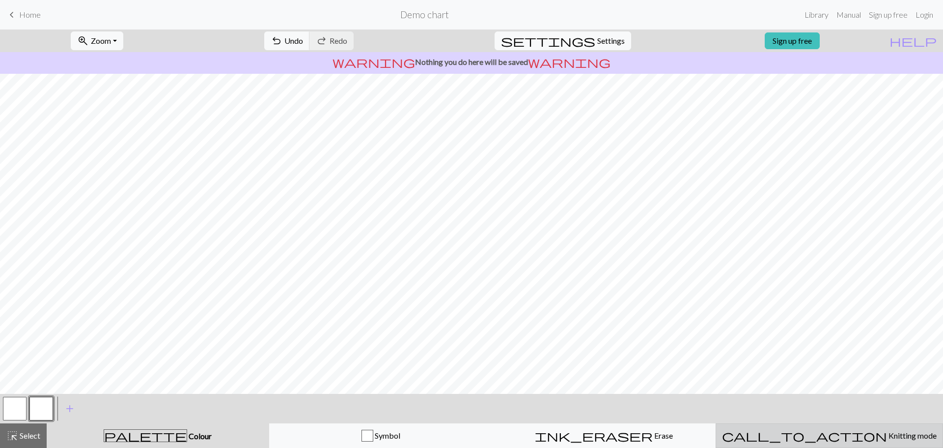
click at [887, 437] on span "Knitting mode" at bounding box center [912, 434] width 50 height 9
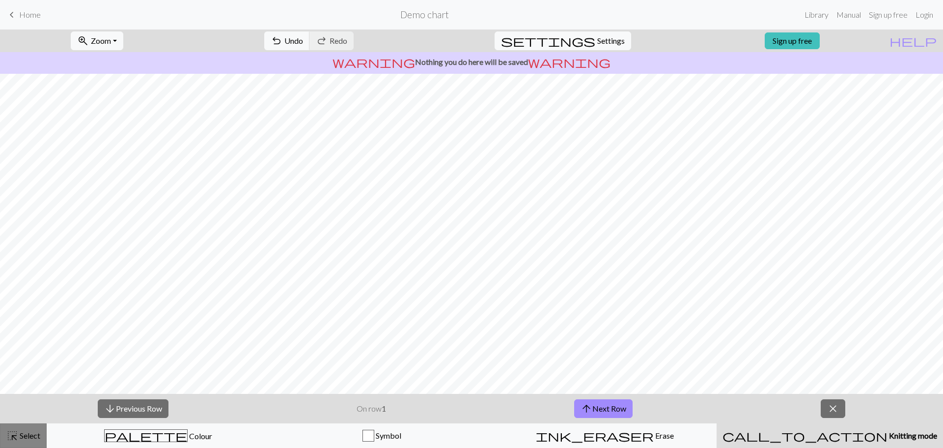
click at [21, 432] on span "Select" at bounding box center [29, 434] width 22 height 9
click at [834, 407] on span "close" at bounding box center [833, 408] width 12 height 14
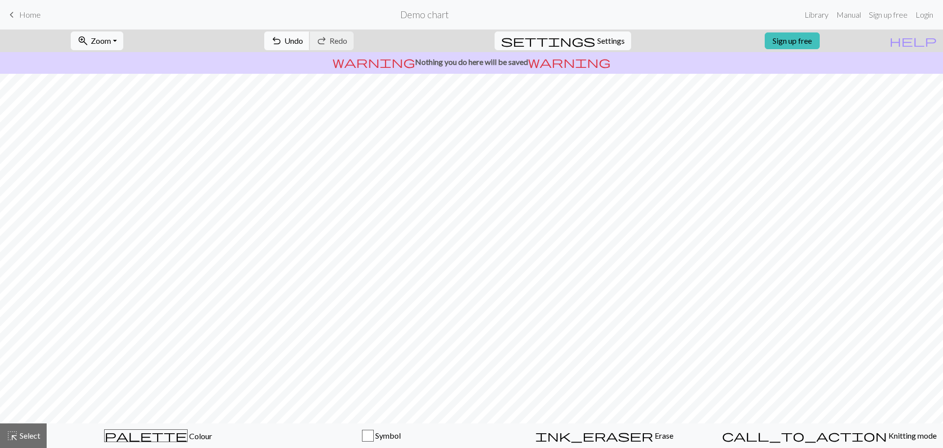
click at [310, 38] on button "undo Undo Undo" at bounding box center [287, 40] width 46 height 19
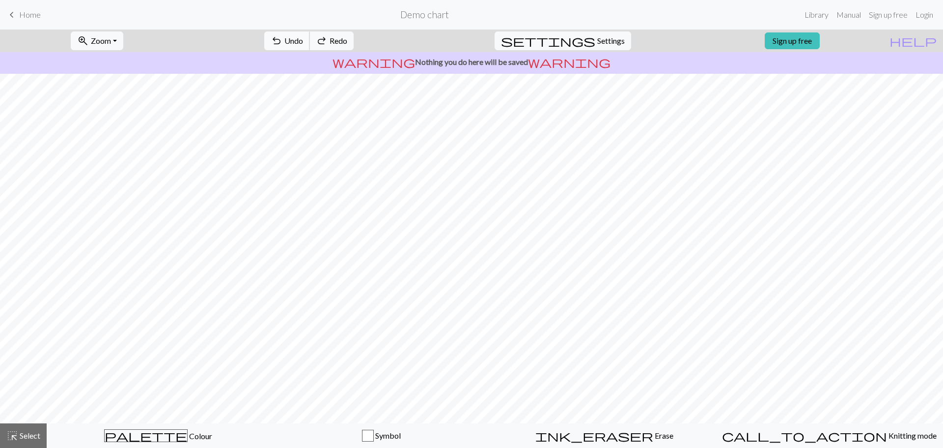
click at [310, 38] on button "undo Undo Undo" at bounding box center [287, 40] width 46 height 19
click at [31, 15] on span "Home" at bounding box center [30, 14] width 22 height 9
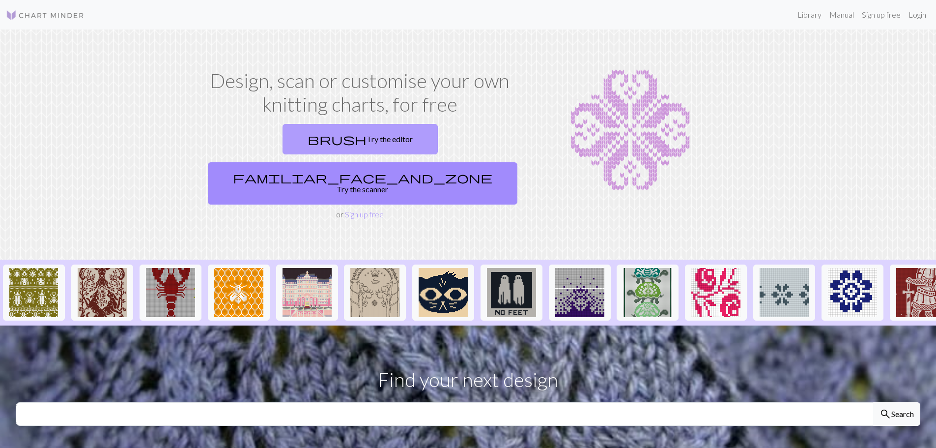
click at [289, 136] on link "brush Try the editor" at bounding box center [359, 139] width 155 height 30
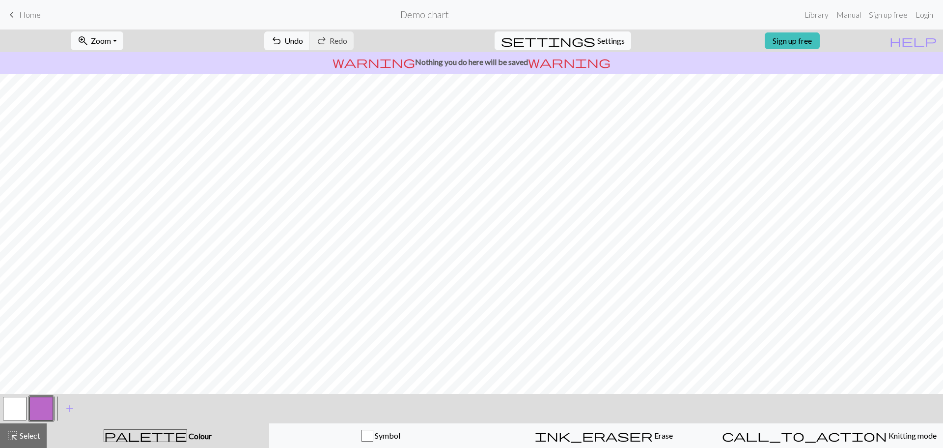
click at [600, 36] on span "Settings" at bounding box center [611, 41] width 28 height 12
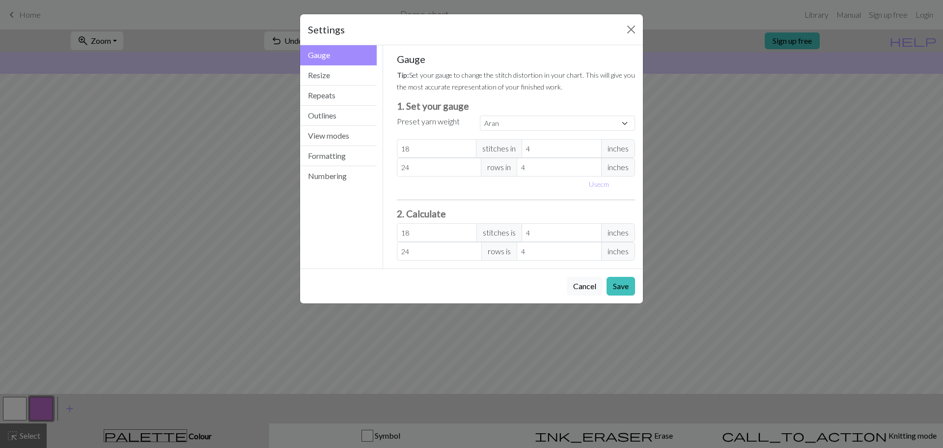
drag, startPoint x: 413, startPoint y: 75, endPoint x: 568, endPoint y: 91, distance: 155.7
click at [568, 91] on p "Tip: Set your gauge to change the stitch distortion in your chart. This will gi…" at bounding box center [516, 81] width 239 height 24
copy small "et your gauge to change the stitch distortion in your chart. This will give you…"
click at [626, 122] on select "Custom Square Lace Light Fingering Fingering Sport Double knit Worsted Aran Bul…" at bounding box center [557, 122] width 155 height 15
select select "fingering"
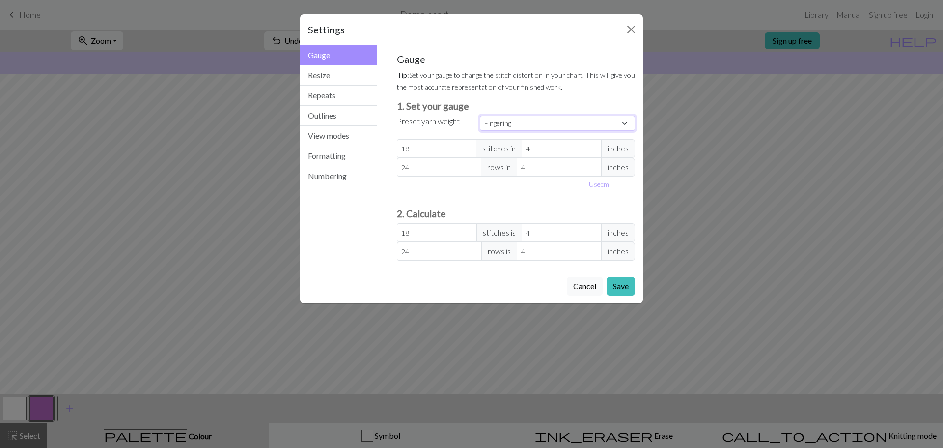
click at [480, 115] on select "Custom Square Lace Light Fingering Fingering Sport Double knit Worsted Aran Bul…" at bounding box center [557, 122] width 155 height 15
type input "28"
type input "36"
type input "28"
type input "36"
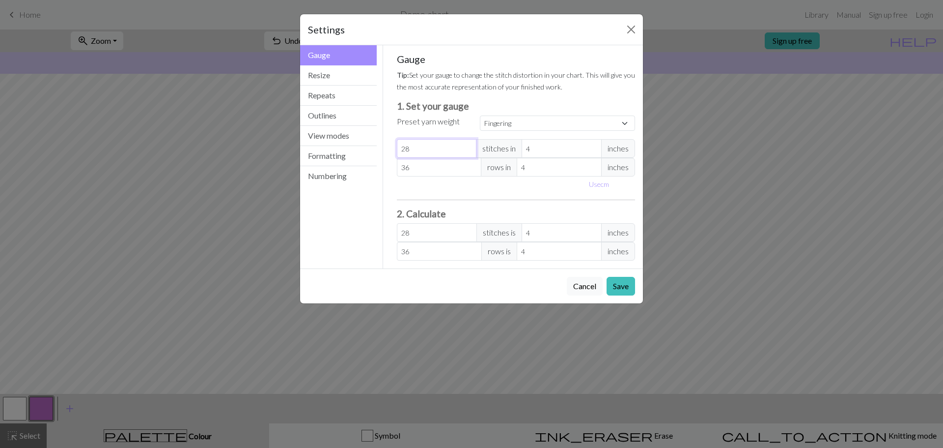
select select "custom"
type input "29"
click at [469, 145] on input "29" at bounding box center [437, 148] width 80 height 19
type input "30"
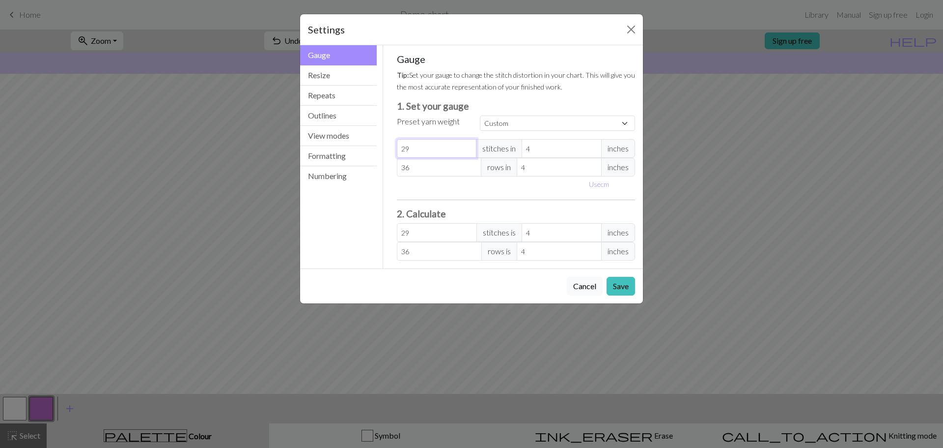
type input "30"
click at [469, 145] on input "30" at bounding box center [437, 148] width 80 height 19
type input "31"
click at [469, 145] on input "31" at bounding box center [437, 148] width 80 height 19
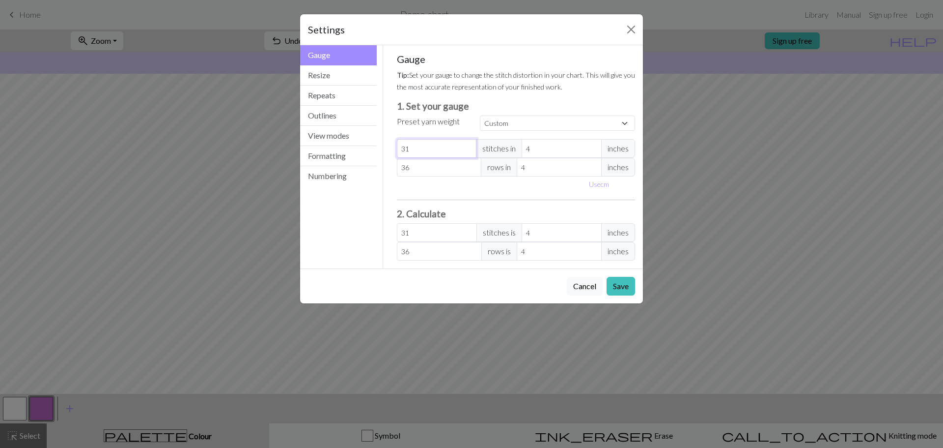
type input "32"
click at [469, 145] on input "32" at bounding box center [437, 148] width 80 height 19
type input "31"
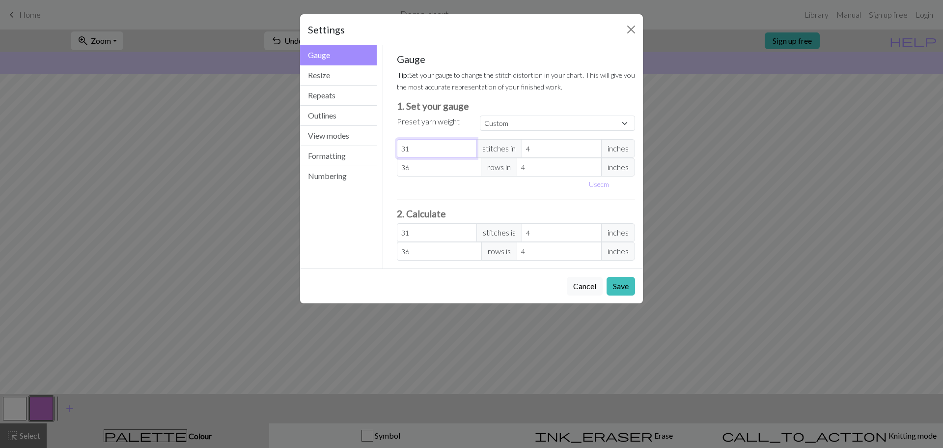
click at [468, 150] on input "31" at bounding box center [437, 148] width 80 height 19
type input "30"
click at [468, 150] on input "30" at bounding box center [437, 148] width 80 height 19
type input "29"
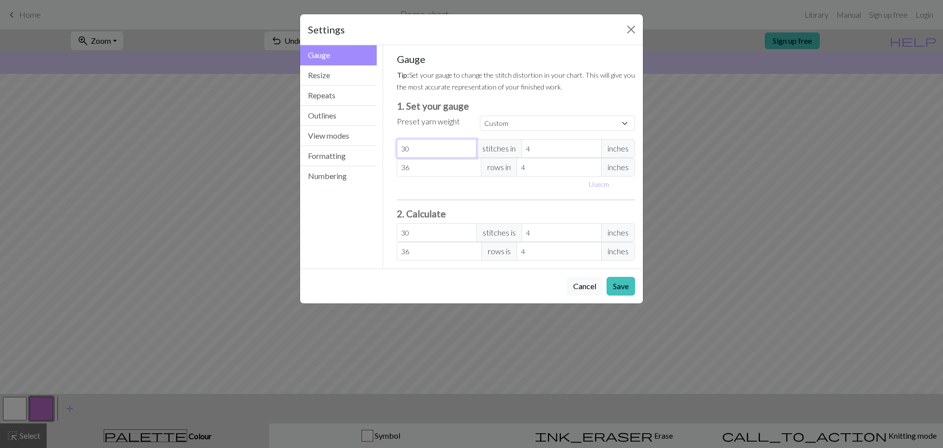
type input "29"
click at [468, 150] on input "29" at bounding box center [437, 148] width 80 height 19
type input "28"
click at [468, 150] on input "28" at bounding box center [437, 148] width 80 height 19
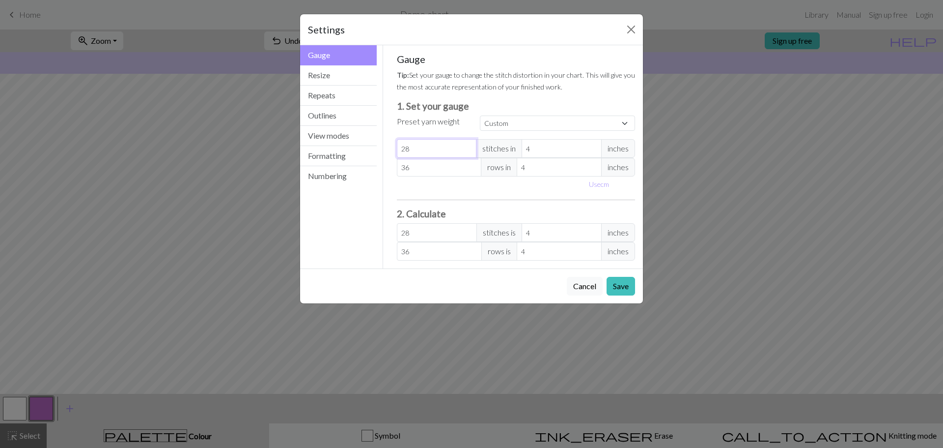
type input "27"
click at [468, 150] on input "27" at bounding box center [437, 148] width 80 height 19
type input "26"
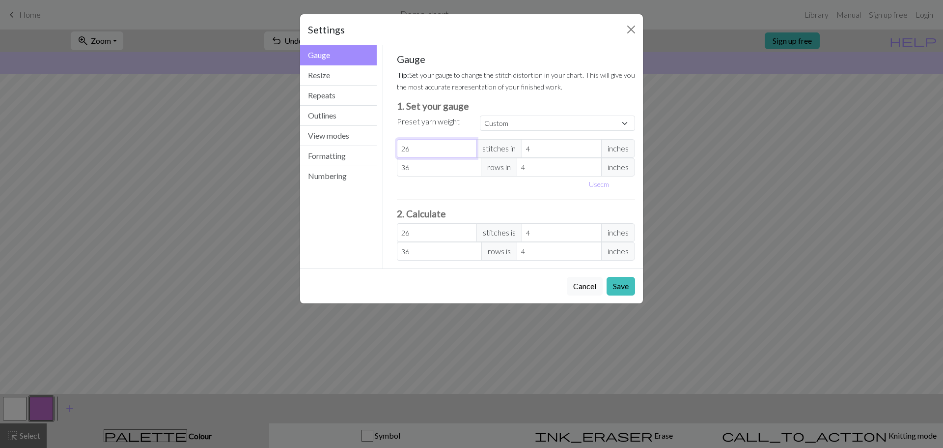
type input "26"
click at [468, 150] on input "26" at bounding box center [437, 148] width 80 height 19
type input "35"
click at [473, 169] on input "35" at bounding box center [439, 167] width 85 height 19
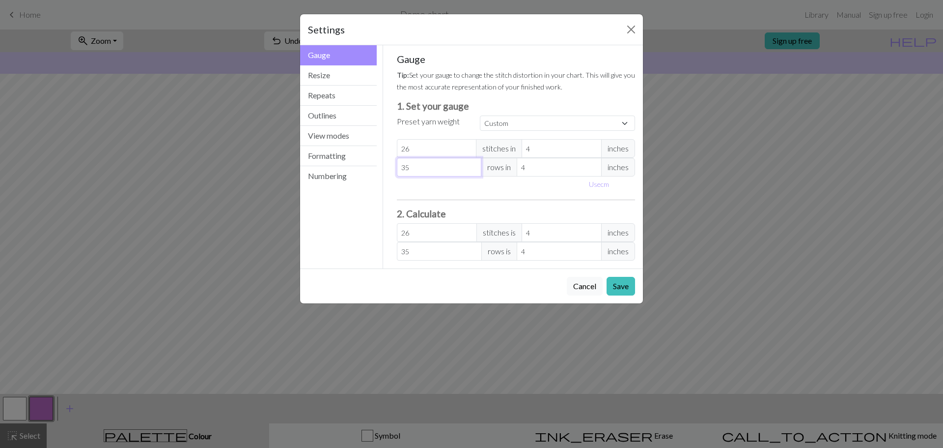
type input "36"
click at [472, 164] on input "36" at bounding box center [439, 167] width 85 height 19
type input "37"
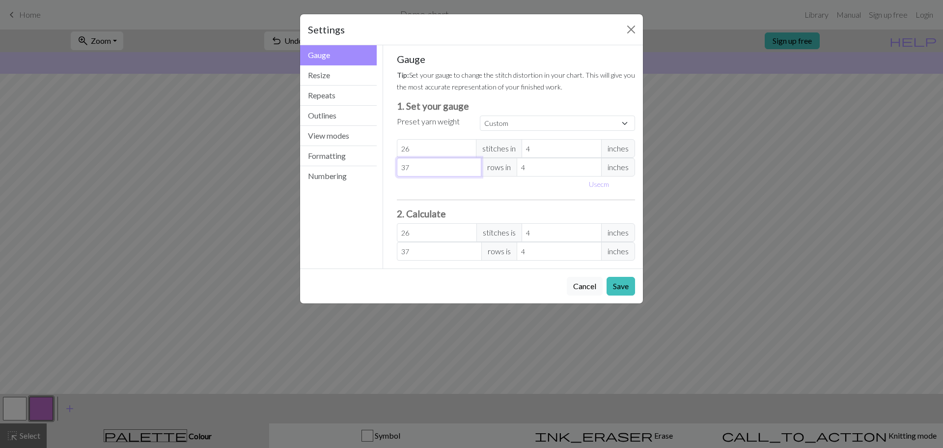
click at [472, 164] on input "37" at bounding box center [439, 167] width 85 height 19
type input "38"
click at [472, 164] on input "38" at bounding box center [439, 167] width 85 height 19
type input "39"
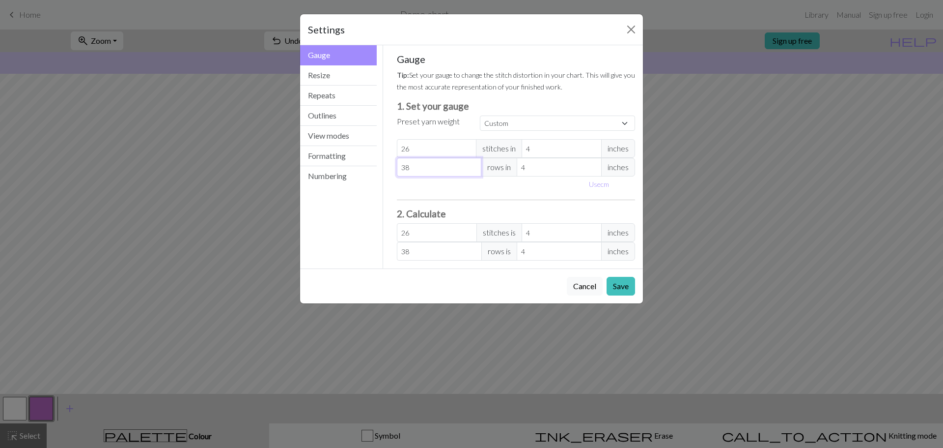
type input "39"
click at [472, 164] on input "39" at bounding box center [439, 167] width 85 height 19
type input "40"
click at [472, 164] on input "40" at bounding box center [439, 167] width 85 height 19
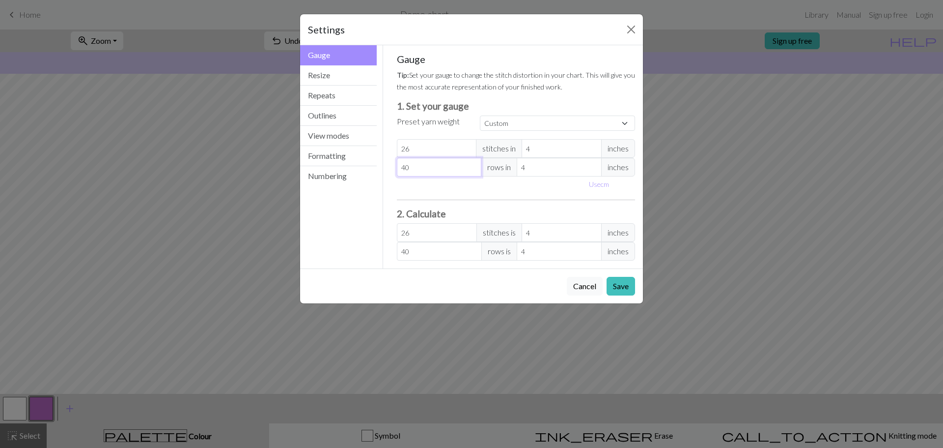
type input "41"
click at [472, 164] on input "41" at bounding box center [439, 167] width 85 height 19
type input "40"
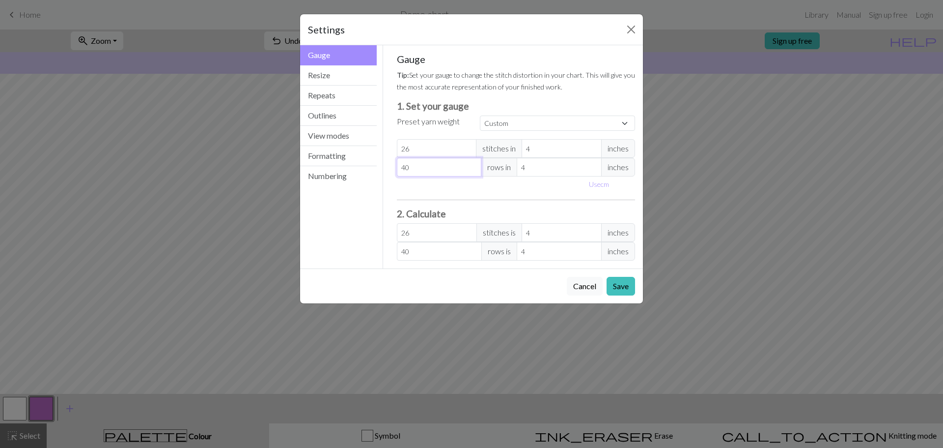
type input "39"
type input "38"
type input "37"
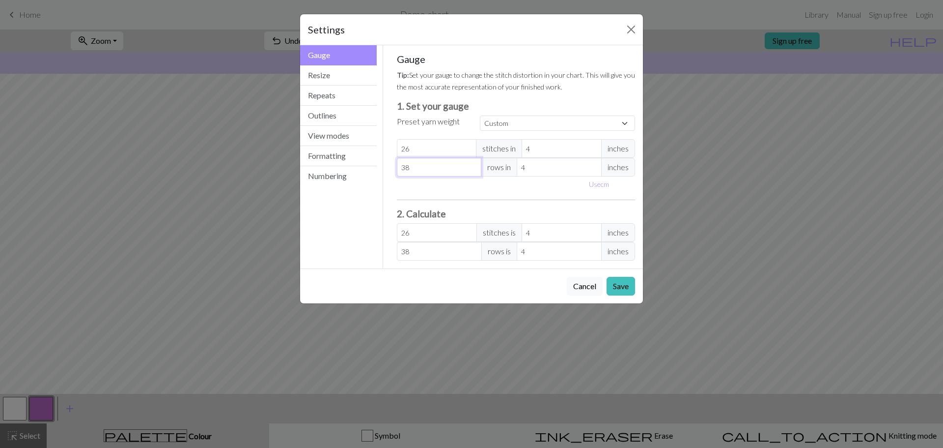
type input "37"
type input "36"
type input "35"
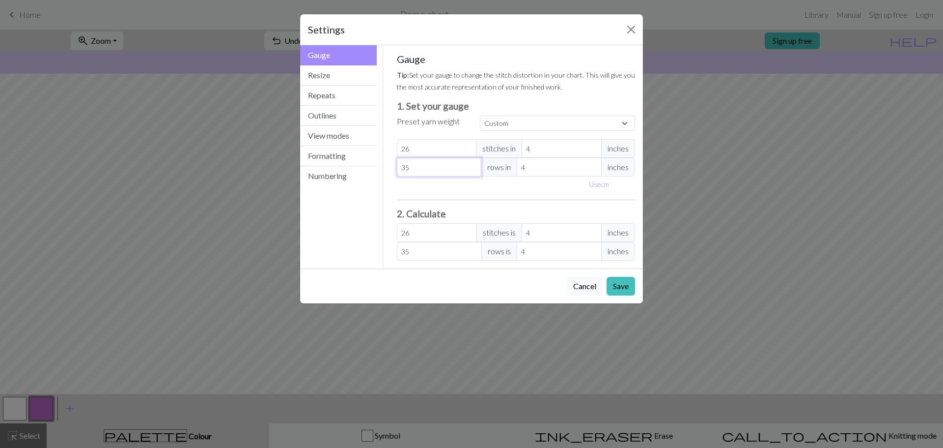
click at [473, 169] on input "35" at bounding box center [439, 167] width 85 height 19
type input "34"
click at [473, 169] on input "34" at bounding box center [439, 167] width 85 height 19
type input "33"
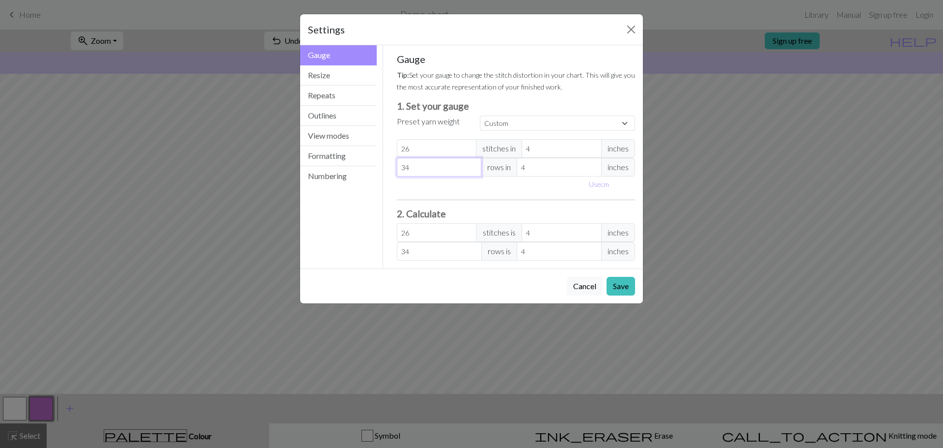
type input "33"
click at [473, 169] on input "33" at bounding box center [439, 167] width 85 height 19
type input "32"
click at [473, 169] on input "32" at bounding box center [439, 167] width 85 height 19
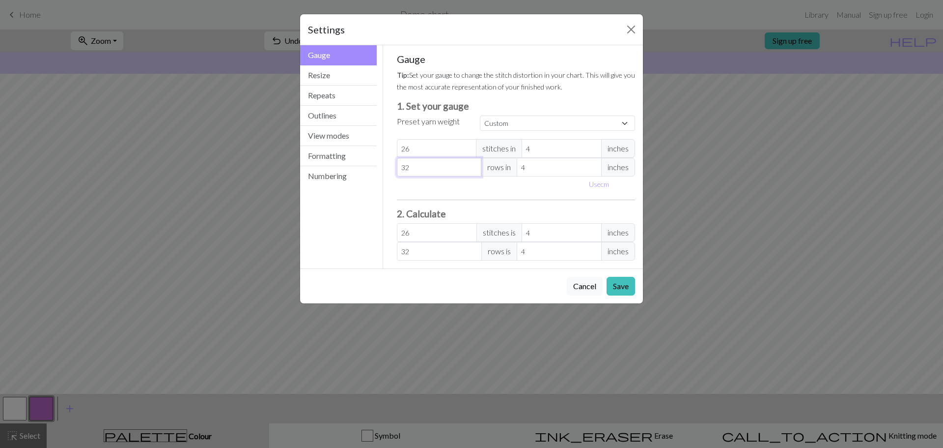
type input "31"
click at [473, 169] on input "31" at bounding box center [439, 167] width 85 height 19
type input "30"
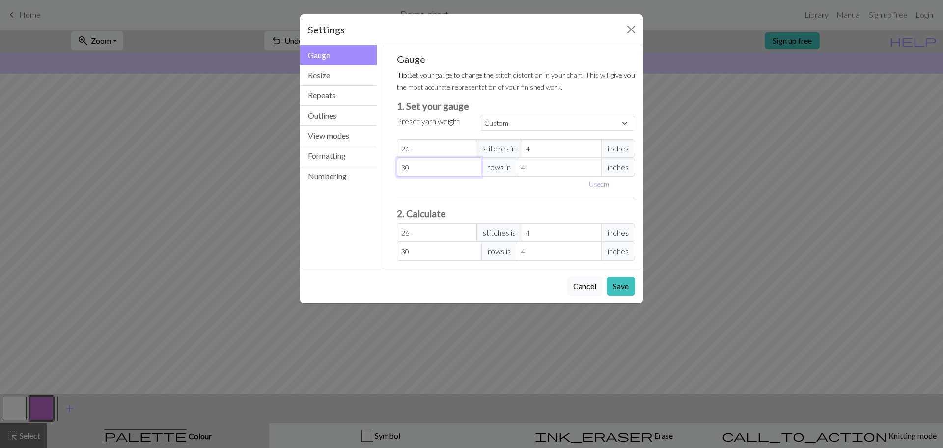
type input "30"
click at [474, 169] on input "30" at bounding box center [439, 167] width 85 height 19
type input "27"
type input "4.15"
type input "28"
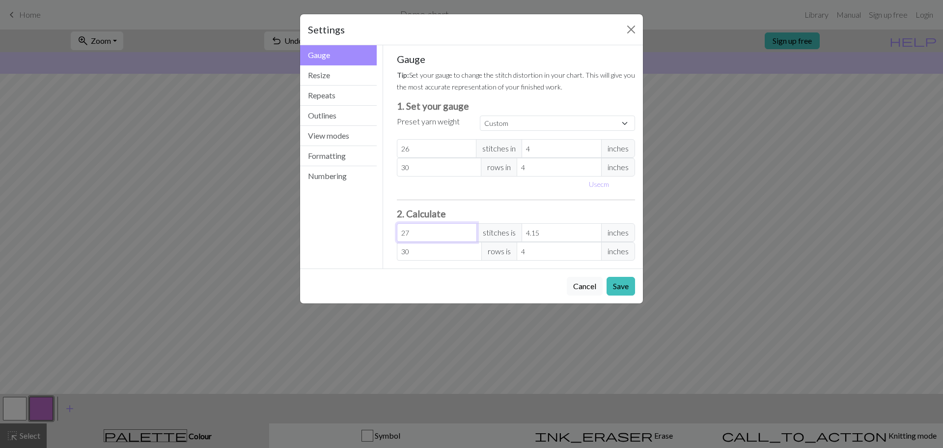
type input "4.31"
type input "29"
type input "4.46"
type input "30"
type input "4.62"
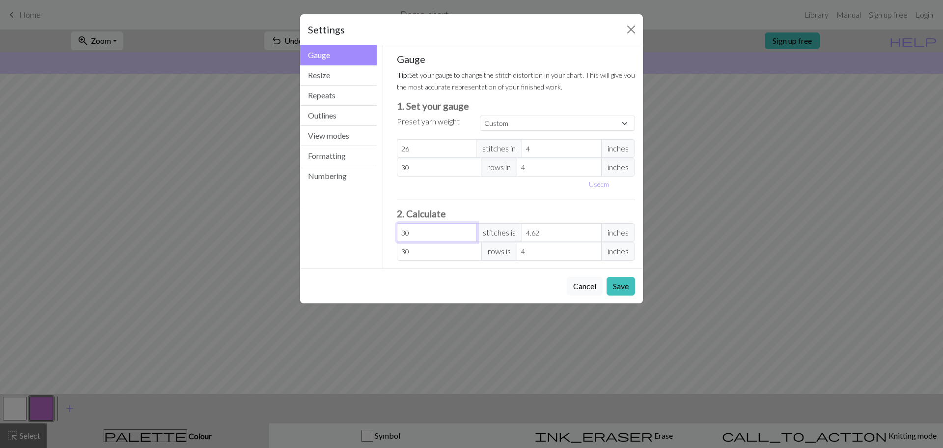
type input "31"
type input "4.77"
type input "32"
type input "4.92"
type input "33"
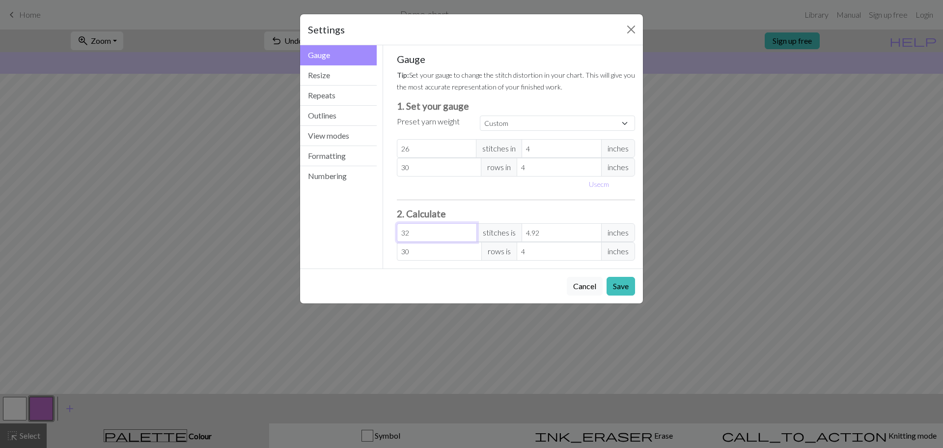
type input "5.08"
type input "34"
type input "5.23"
type input "35"
type input "5.38"
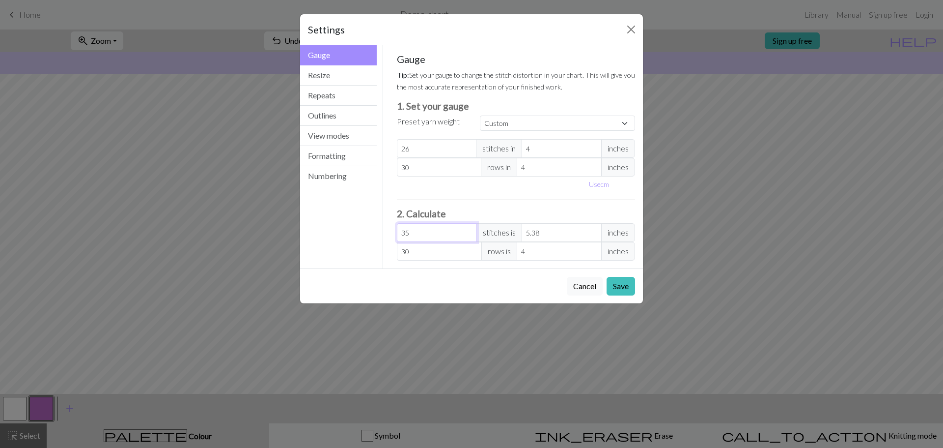
type input "36"
type input "5.54"
type input "37"
type input "5.69"
click at [469, 229] on input "37" at bounding box center [437, 232] width 80 height 19
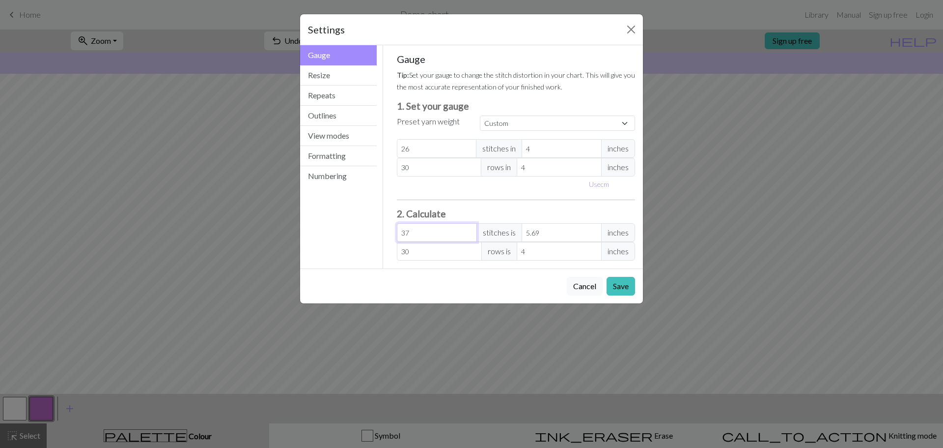
type input "38"
type input "5.85"
type input "39"
type input "6"
type input "40"
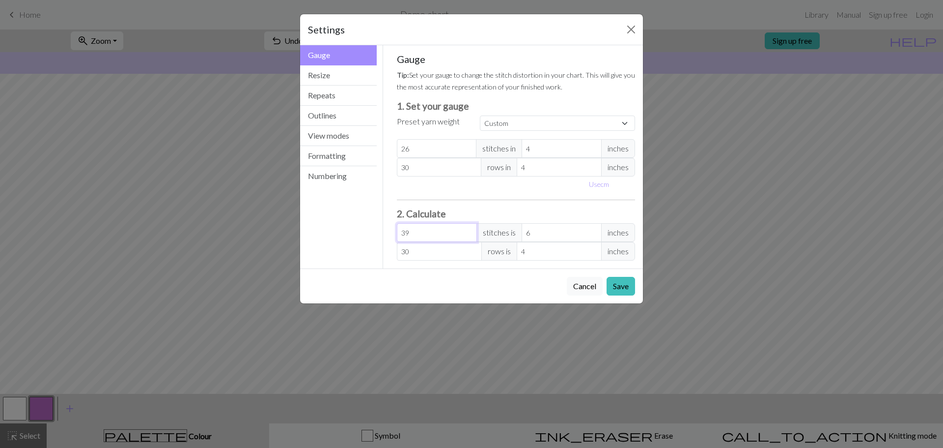
type input "6.15"
type input "41"
type input "6.31"
type input "42"
type input "6.46"
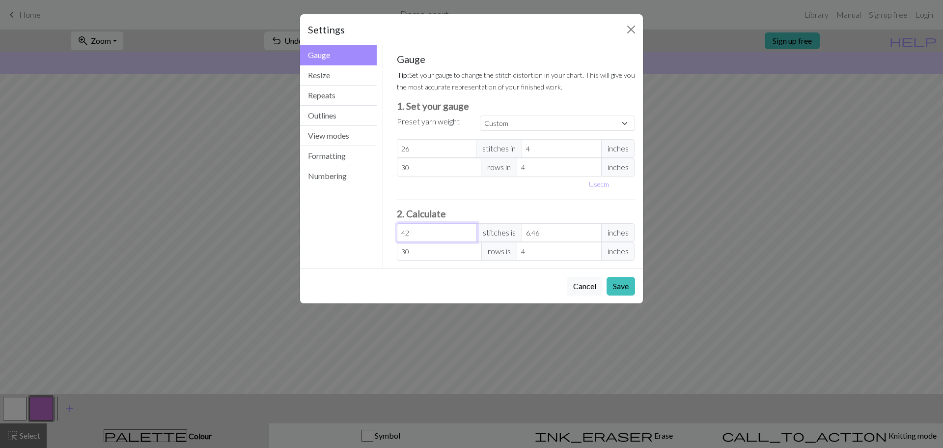
type input "43"
type input "6.62"
type input "44"
type input "6.77"
type input "45"
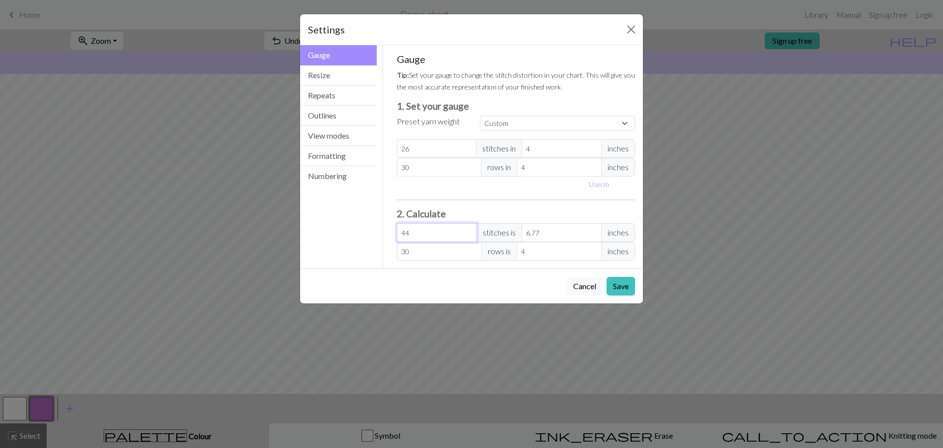
type input "6.92"
type input "46"
type input "7.08"
type input "47"
type input "7.23"
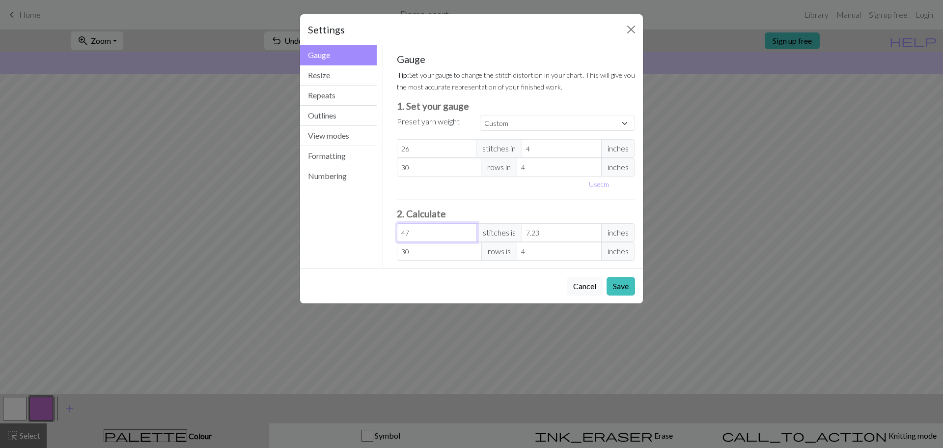
type input "48"
type input "7.38"
type input "49"
type input "7.54"
type input "50"
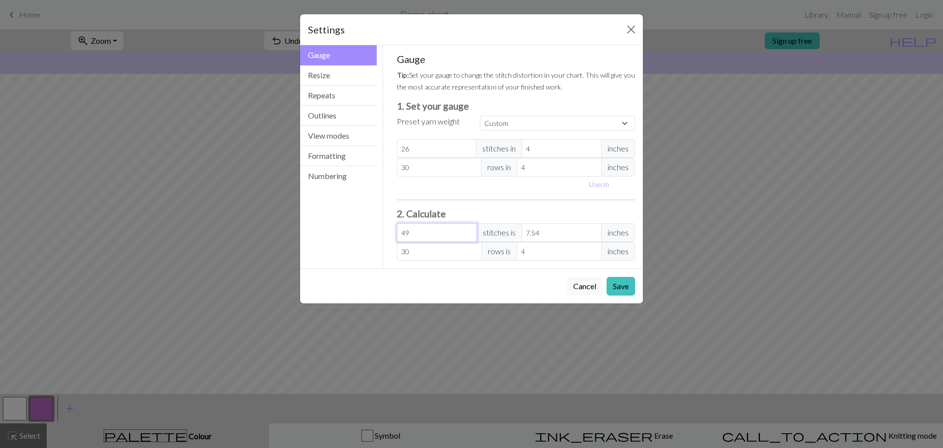
type input "7.69"
type input "51"
type input "7.85"
type input "52"
type input "8"
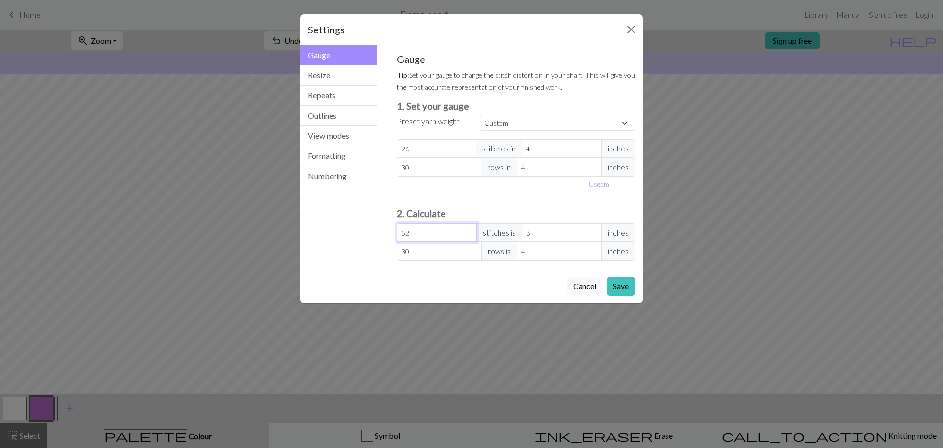
type input "53"
type input "8.15"
type input "54"
type input "8.31"
type input "55"
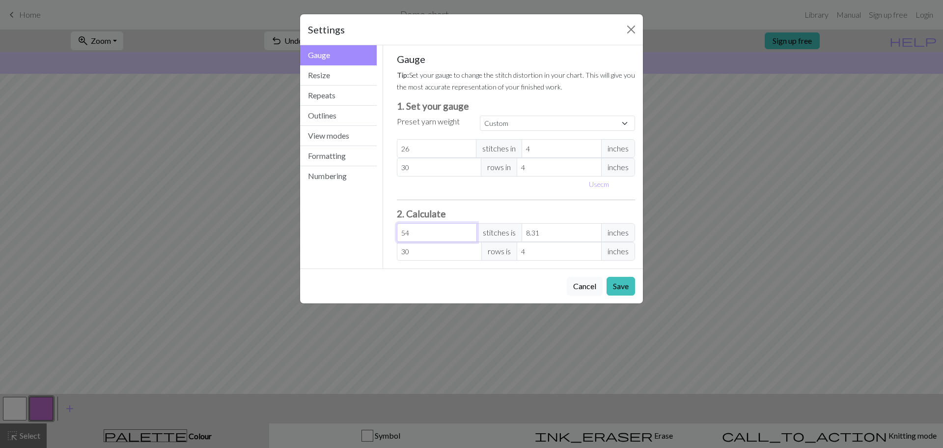
type input "8.46"
type input "56"
type input "8.62"
click at [470, 229] on input "56" at bounding box center [437, 232] width 80 height 19
click at [470, 229] on input "57" at bounding box center [437, 232] width 80 height 19
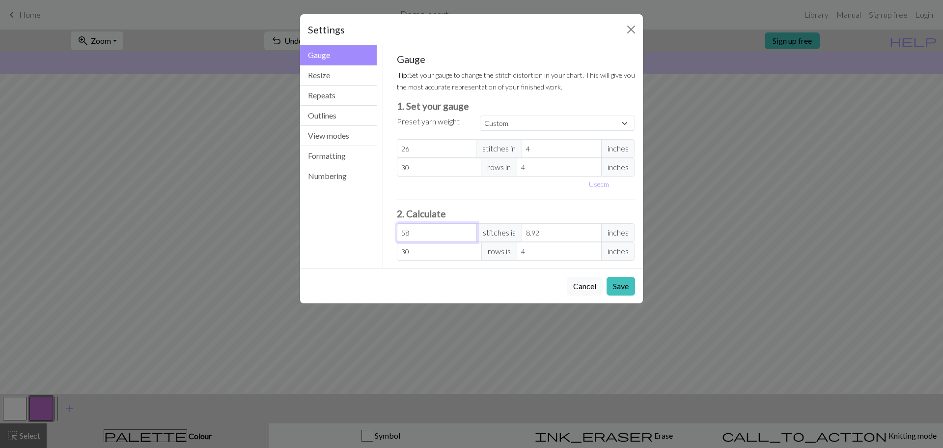
click at [470, 229] on input "58" at bounding box center [437, 232] width 80 height 19
click at [470, 229] on input "59" at bounding box center [437, 232] width 80 height 19
click at [470, 229] on input "60" at bounding box center [437, 232] width 80 height 19
click at [470, 229] on input "61" at bounding box center [437, 232] width 80 height 19
click at [470, 229] on input "62" at bounding box center [437, 232] width 80 height 19
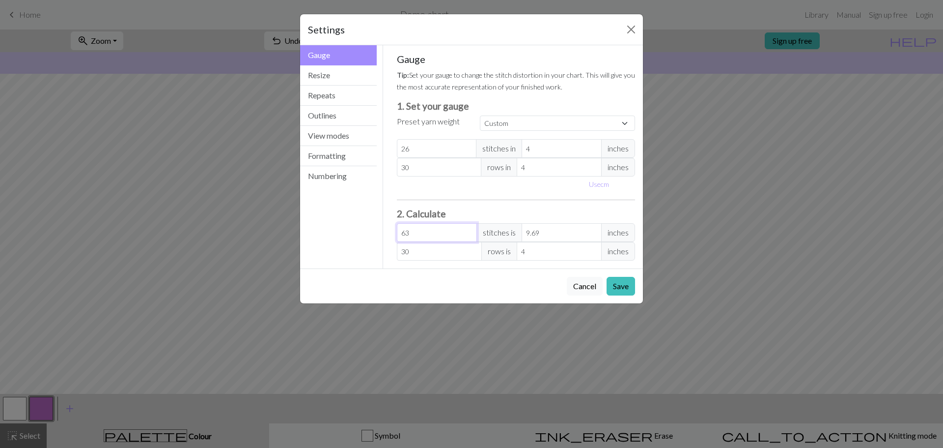
click at [470, 229] on input "63" at bounding box center [437, 232] width 80 height 19
click at [470, 229] on input "64" at bounding box center [437, 232] width 80 height 19
click at [470, 229] on input "65" at bounding box center [437, 232] width 80 height 19
click at [470, 229] on input "66" at bounding box center [437, 232] width 80 height 19
click at [470, 229] on input "67" at bounding box center [437, 232] width 80 height 19
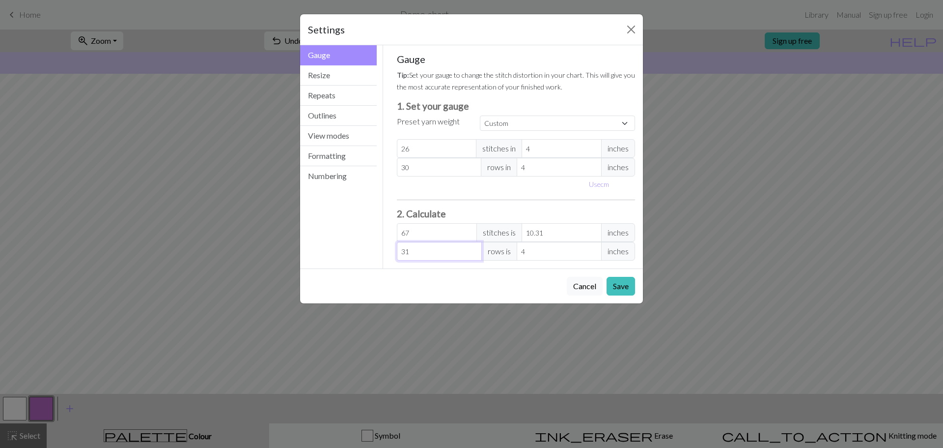
click at [474, 247] on input "31" at bounding box center [439, 251] width 85 height 19
click at [474, 247] on input "32" at bounding box center [439, 251] width 85 height 19
click at [474, 247] on input "33" at bounding box center [439, 251] width 85 height 19
click at [474, 247] on input "34" at bounding box center [439, 251] width 85 height 19
click at [474, 247] on input "35" at bounding box center [439, 251] width 85 height 19
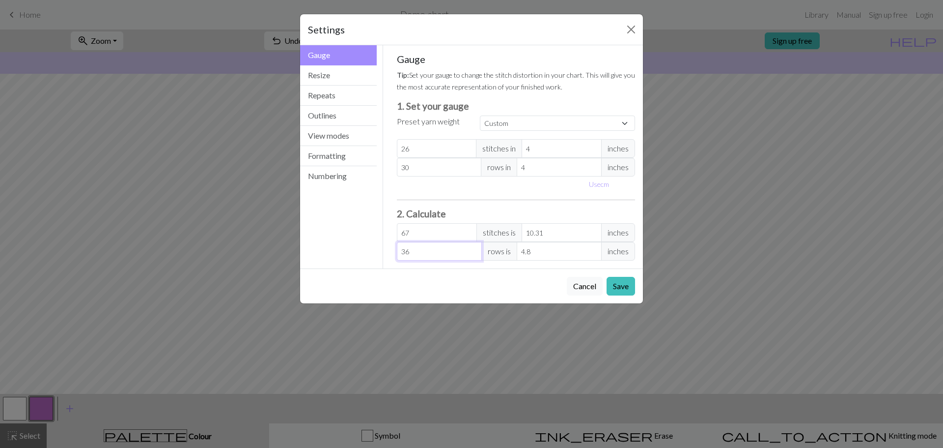
click at [474, 247] on input "36" at bounding box center [439, 251] width 85 height 19
click at [621, 287] on button "Save" at bounding box center [621, 286] width 28 height 19
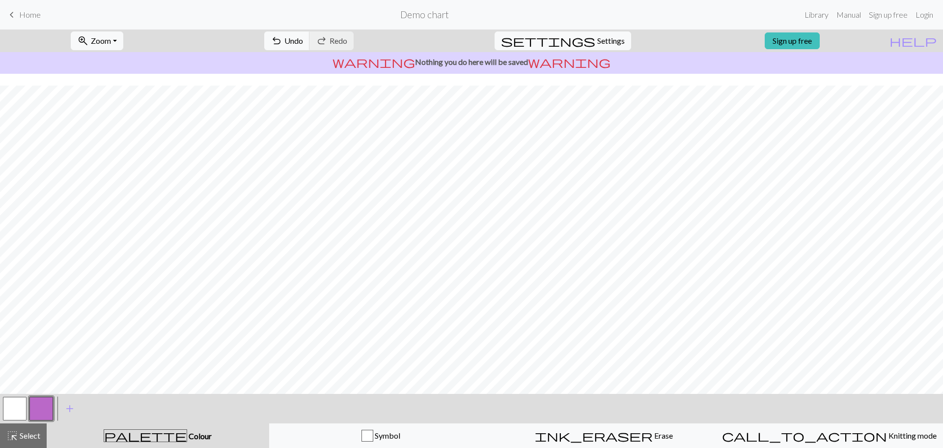
scroll to position [46, 0]
click at [303, 41] on span "Undo" at bounding box center [293, 40] width 19 height 9
click at [347, 40] on span "Redo" at bounding box center [339, 40] width 18 height 9
click at [31, 16] on span "Home" at bounding box center [30, 14] width 22 height 9
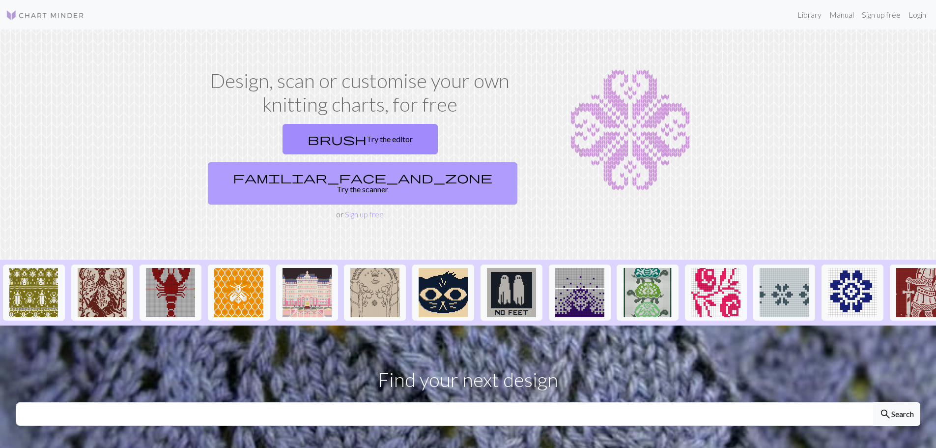
click at [447, 162] on link "familiar_face_and_zone Try the scanner" at bounding box center [363, 183] width 310 height 42
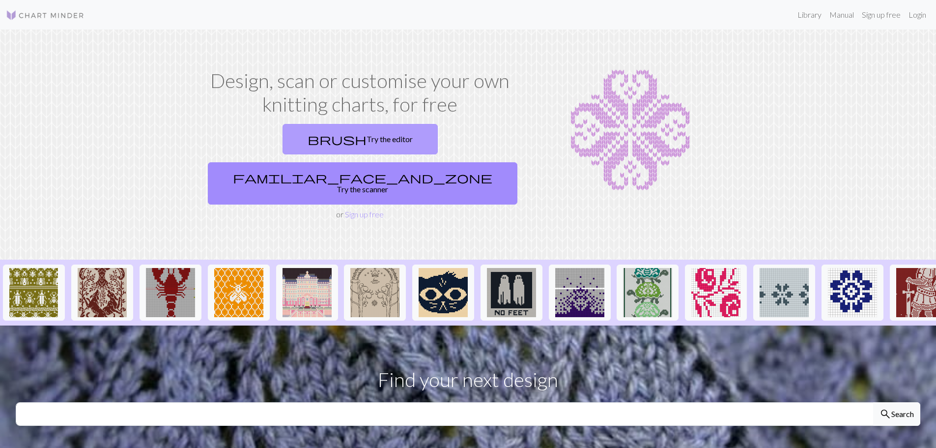
click at [287, 141] on link "brush Try the editor" at bounding box center [359, 139] width 155 height 30
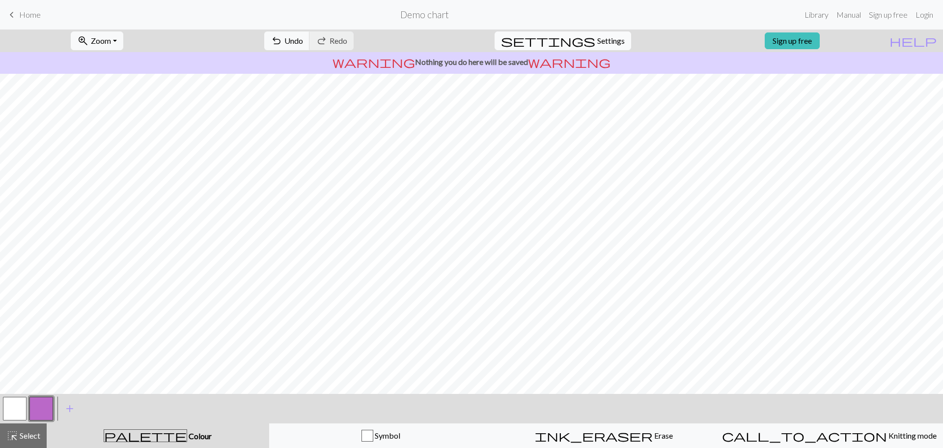
click at [604, 42] on span "Settings" at bounding box center [611, 41] width 28 height 12
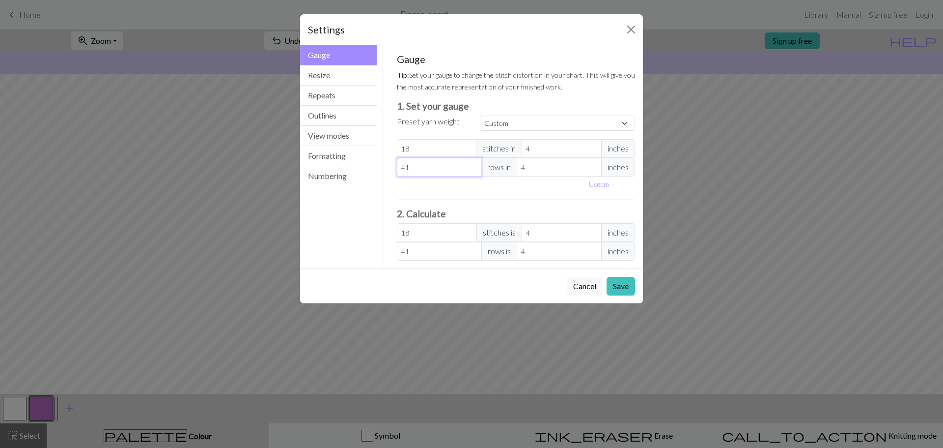
click at [472, 163] on input "41" at bounding box center [439, 167] width 85 height 19
click at [474, 169] on input "40" at bounding box center [439, 167] width 85 height 19
click at [474, 169] on input "39" at bounding box center [439, 167] width 85 height 19
click at [474, 169] on input "38" at bounding box center [439, 167] width 85 height 19
click at [474, 169] on input "37" at bounding box center [439, 167] width 85 height 19
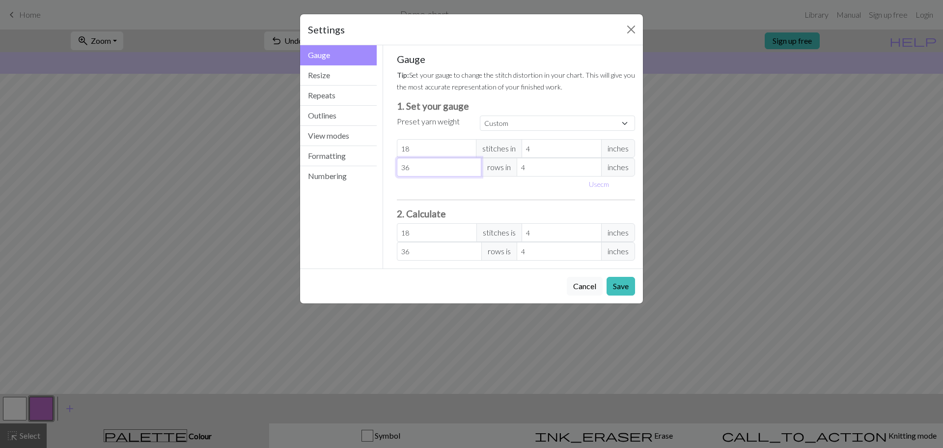
click at [474, 169] on input "36" at bounding box center [439, 167] width 85 height 19
click at [468, 145] on input "71" at bounding box center [437, 148] width 80 height 19
click at [468, 150] on input "70" at bounding box center [437, 148] width 80 height 19
click at [468, 150] on input "69" at bounding box center [437, 148] width 80 height 19
click at [468, 150] on input "68" at bounding box center [437, 148] width 80 height 19
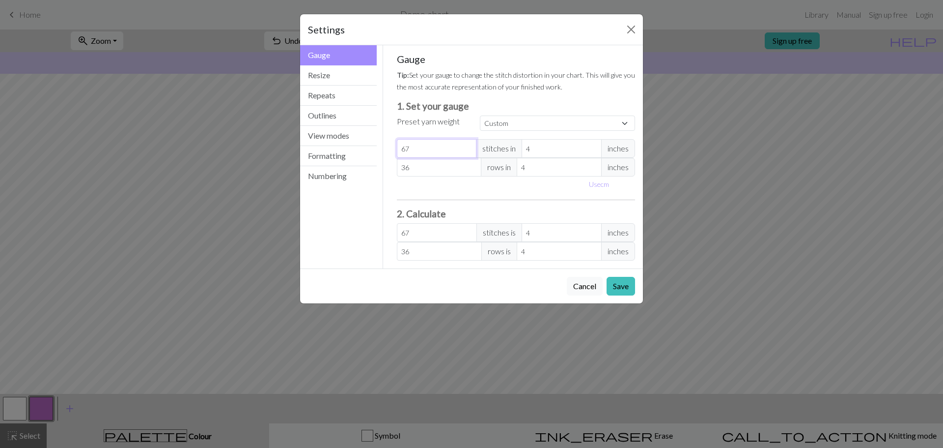
click at [468, 150] on input "67" at bounding box center [437, 148] width 80 height 19
click at [468, 150] on input "66" at bounding box center [437, 148] width 80 height 19
click at [468, 150] on input "65" at bounding box center [437, 148] width 80 height 19
click at [469, 146] on input "66" at bounding box center [437, 148] width 80 height 19
click at [624, 285] on button "Save" at bounding box center [621, 286] width 28 height 19
